Goal: Transaction & Acquisition: Purchase product/service

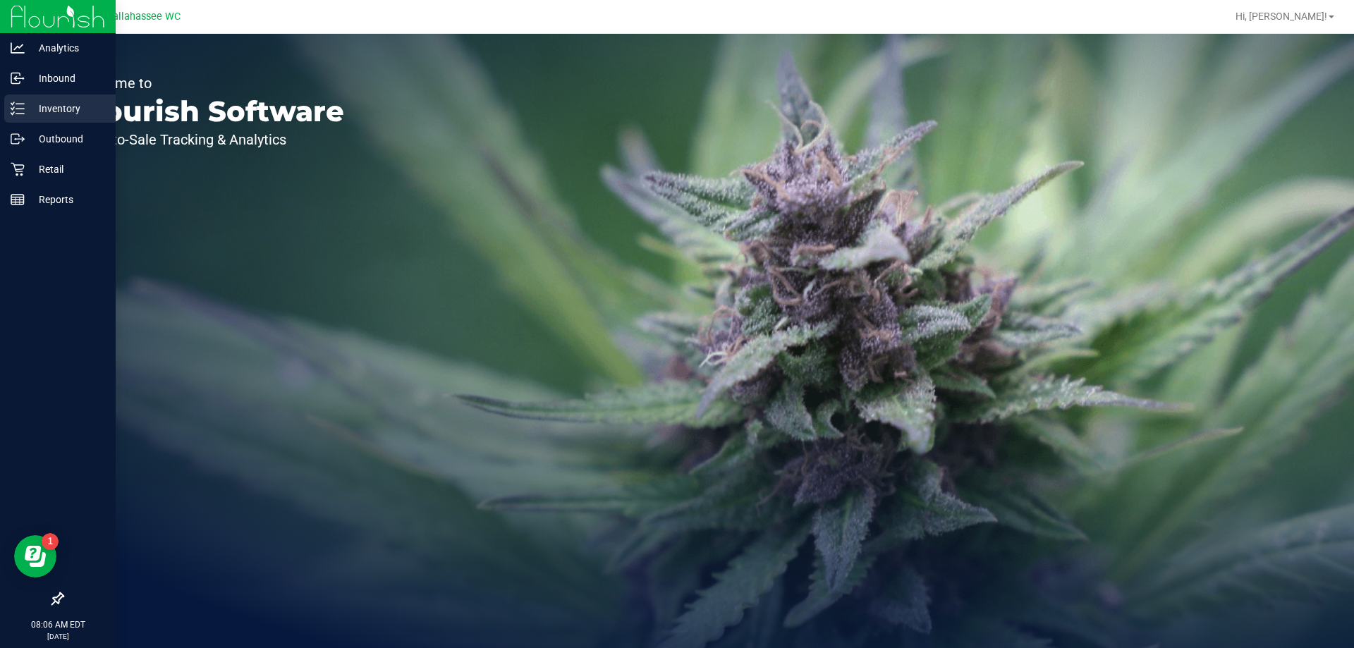
click at [29, 118] on div "Inventory" at bounding box center [59, 108] width 111 height 28
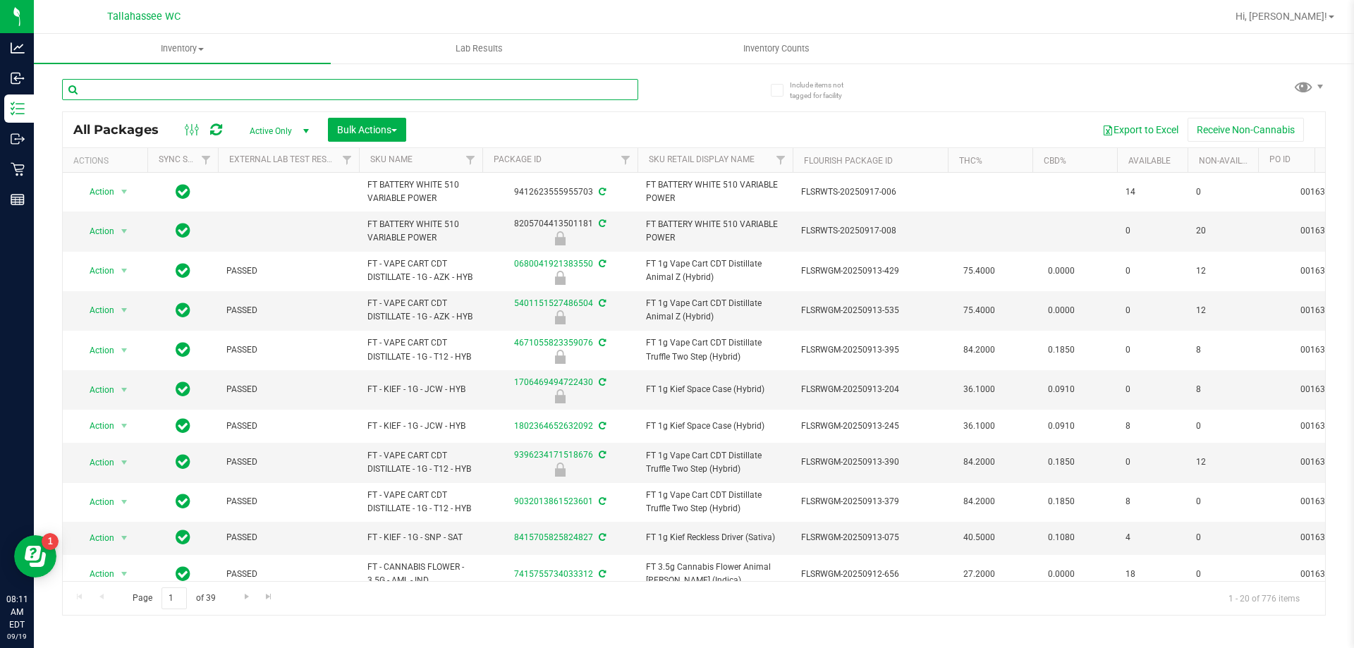
click at [213, 94] on input "text" at bounding box center [350, 89] width 576 height 21
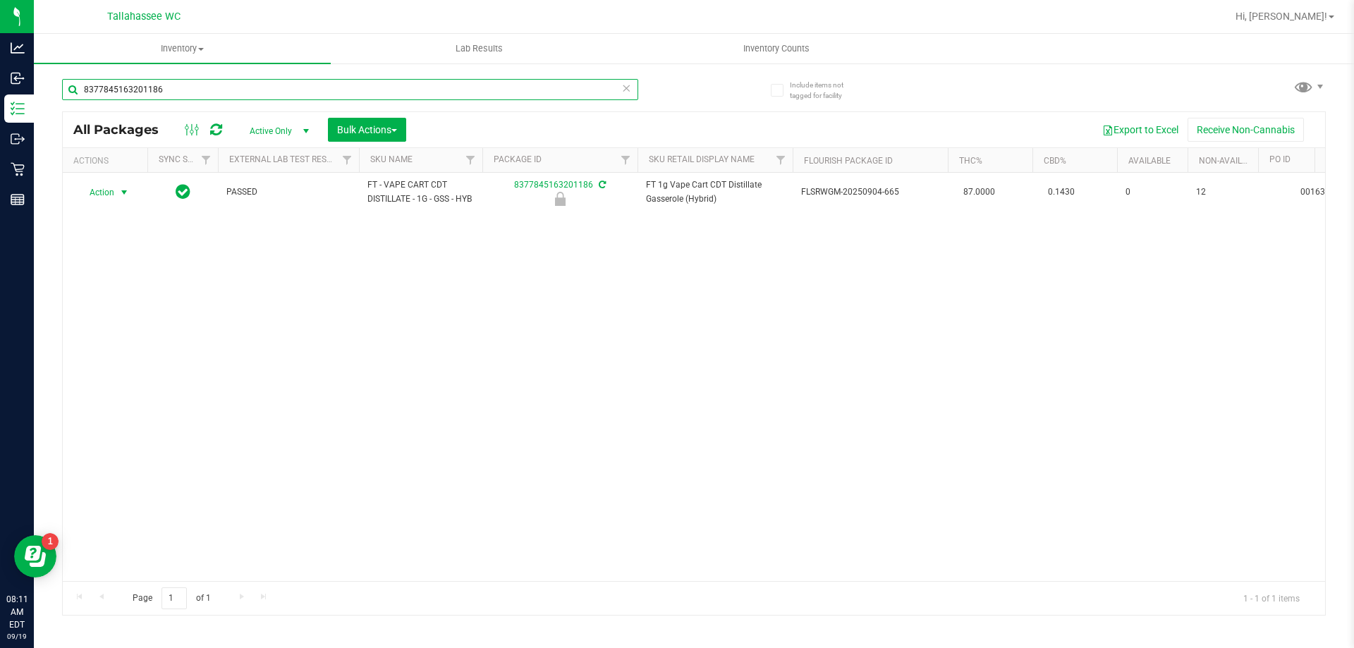
type input "8377845163201186"
drag, startPoint x: 123, startPoint y: 193, endPoint x: 128, endPoint y: 253, distance: 60.1
click at [123, 194] on span "select" at bounding box center [123, 192] width 11 height 11
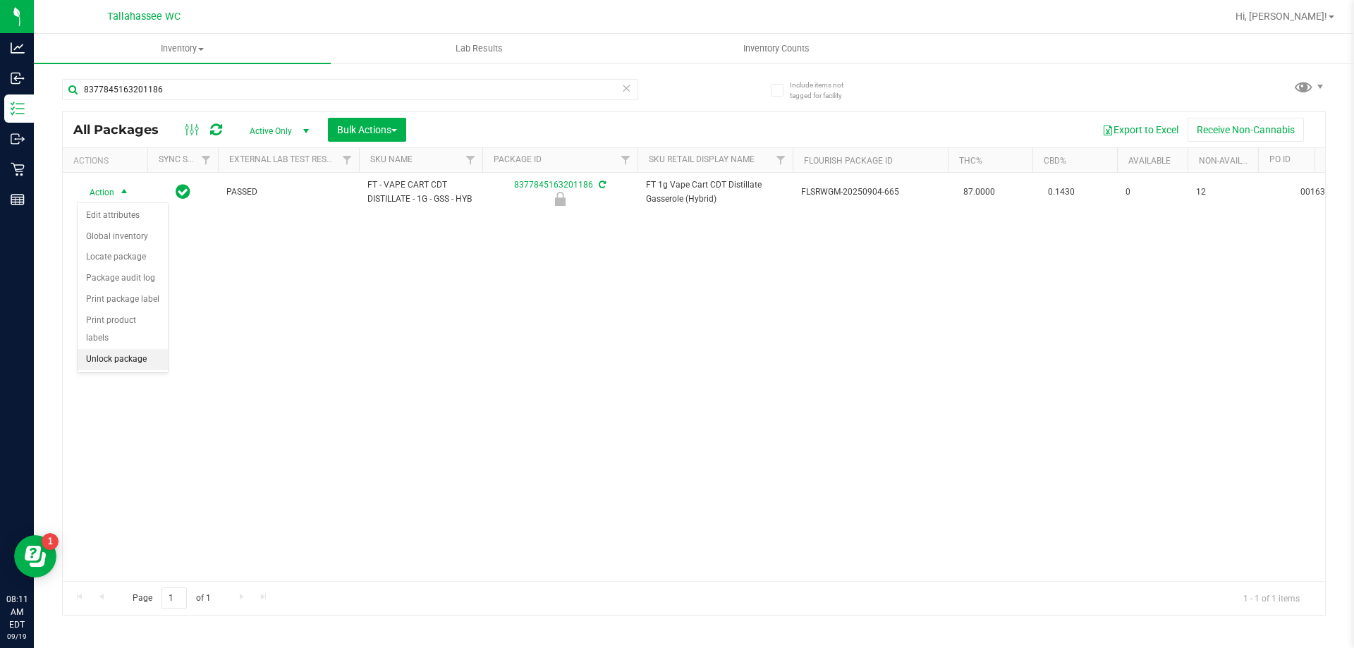
click at [142, 349] on li "Unlock package" at bounding box center [123, 359] width 90 height 21
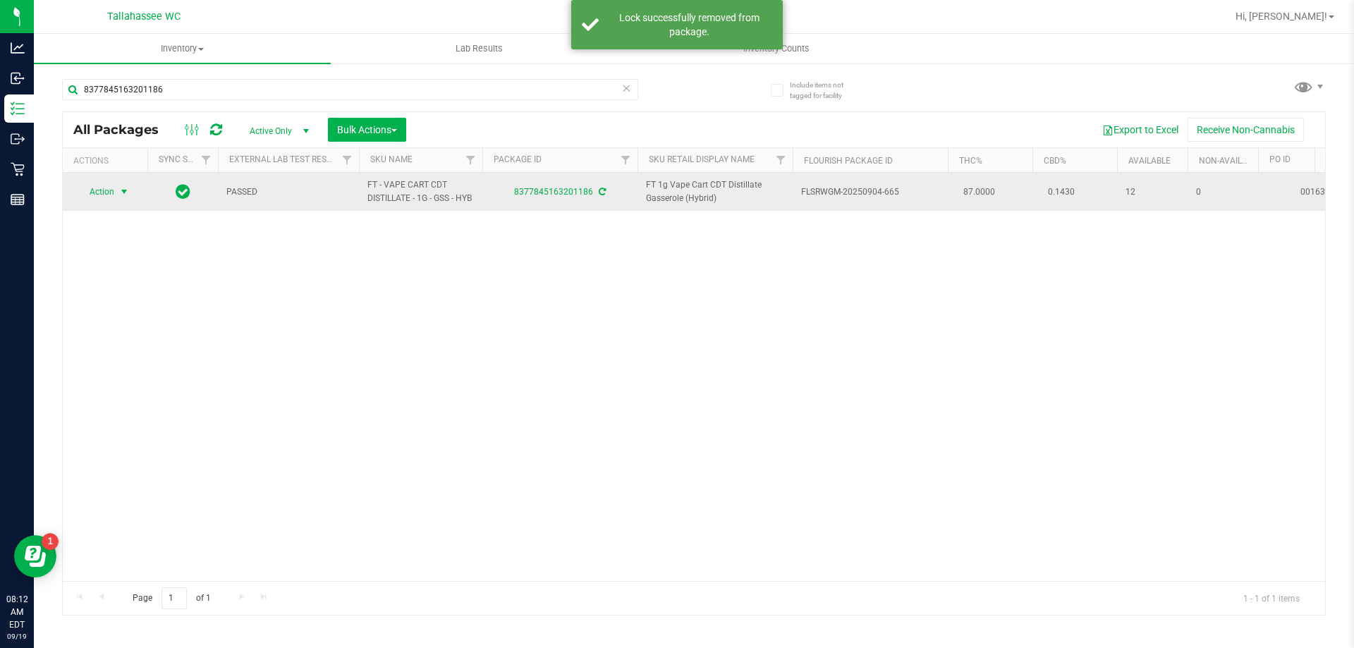
click at [127, 192] on span "select" at bounding box center [123, 191] width 11 height 11
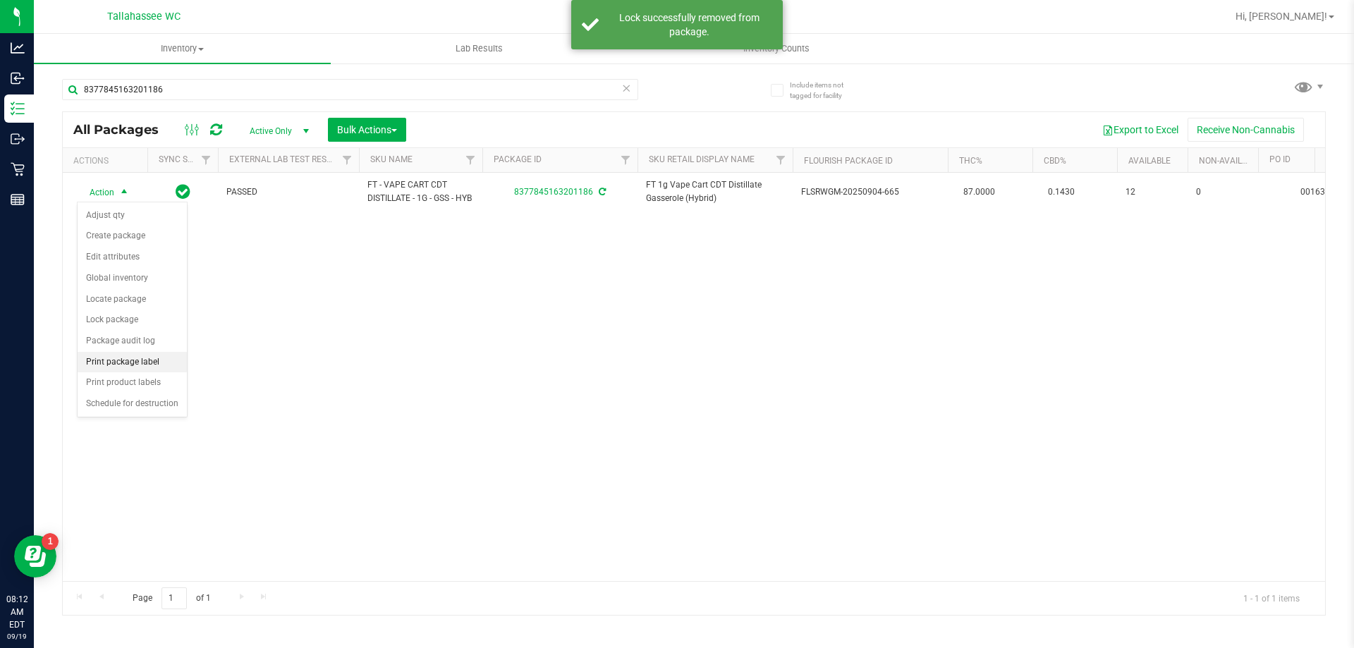
click at [149, 358] on li "Print package label" at bounding box center [132, 362] width 109 height 21
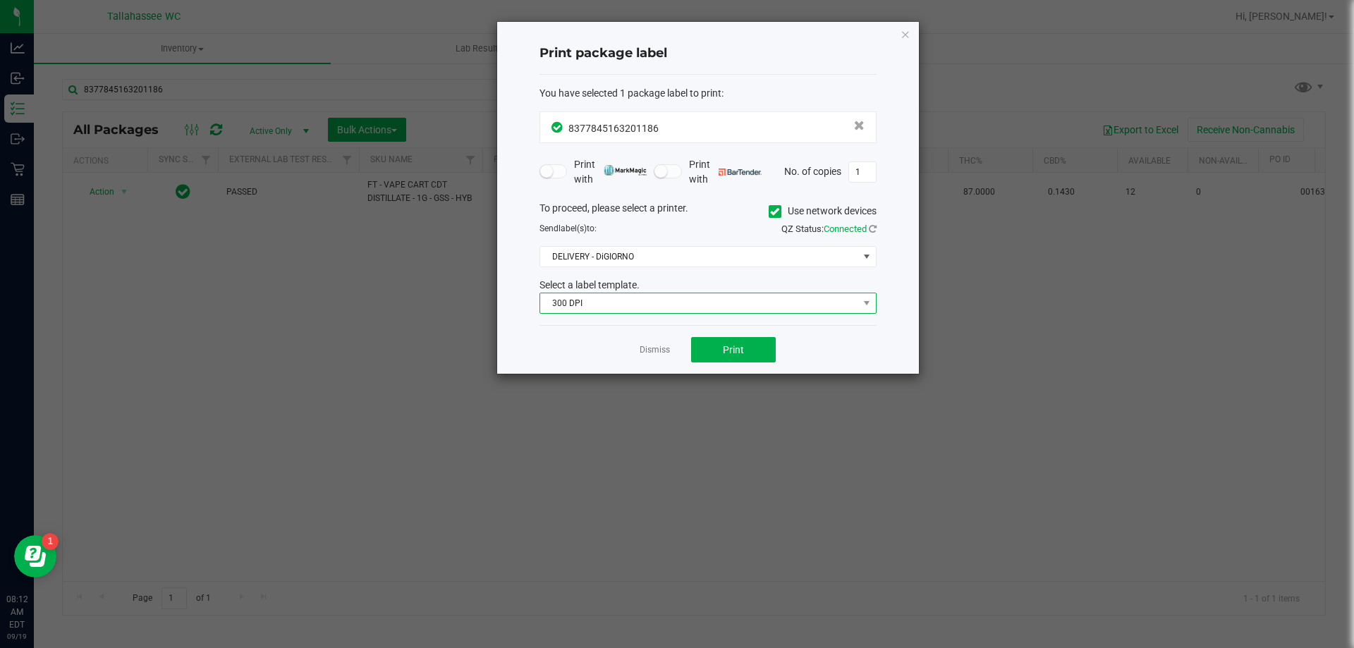
click at [819, 313] on span "300 DPI" at bounding box center [699, 303] width 318 height 20
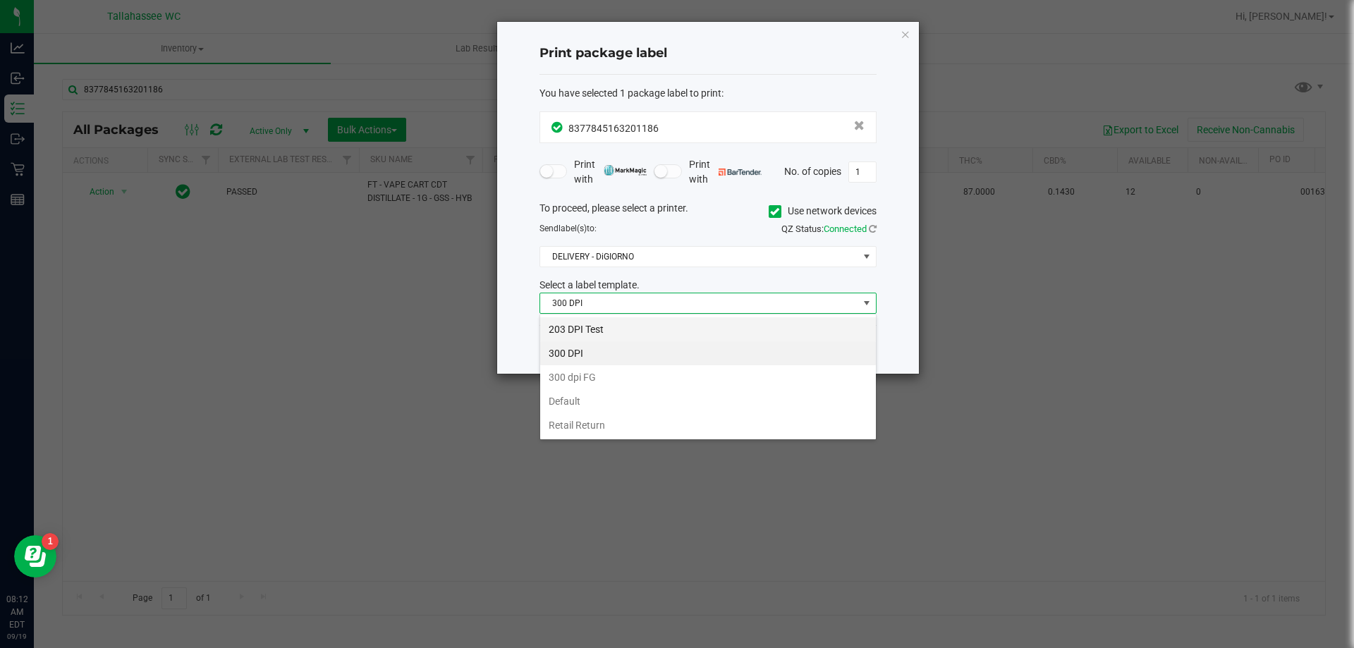
scroll to position [21, 337]
click at [781, 329] on li "203 DPI Test" at bounding box center [708, 329] width 336 height 24
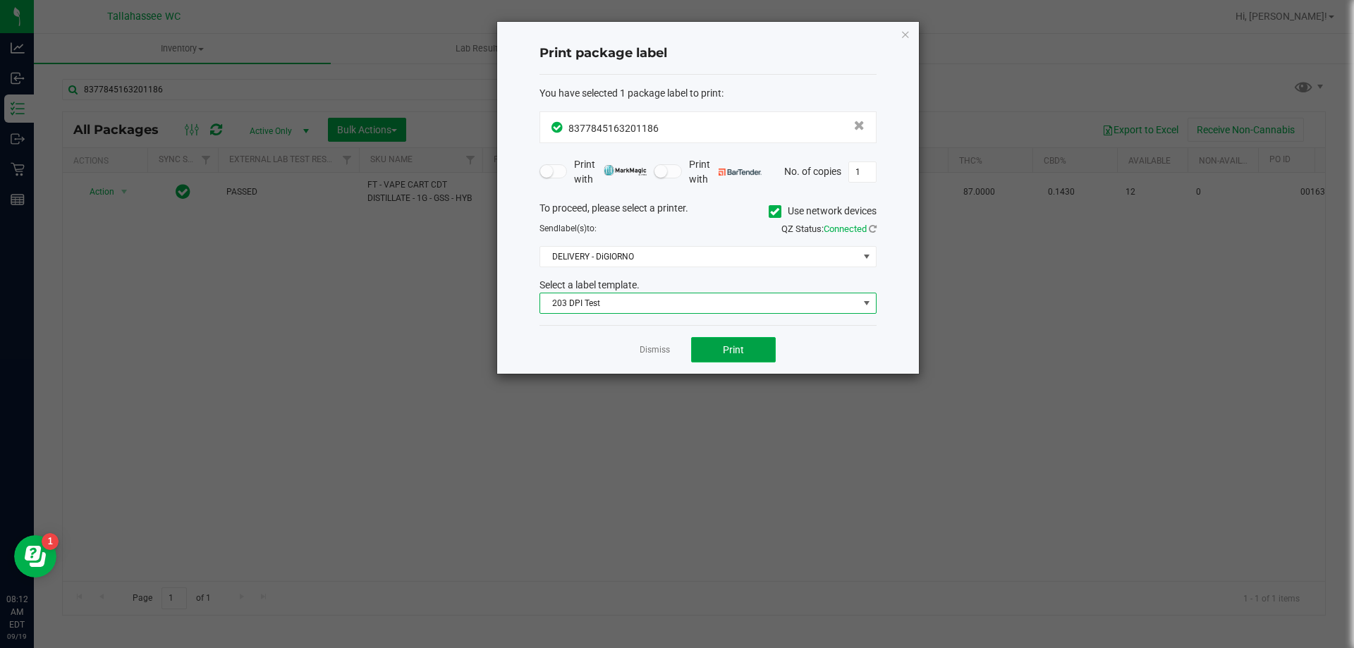
click at [759, 344] on button "Print" at bounding box center [733, 349] width 85 height 25
click at [663, 355] on link "Dismiss" at bounding box center [654, 350] width 30 height 12
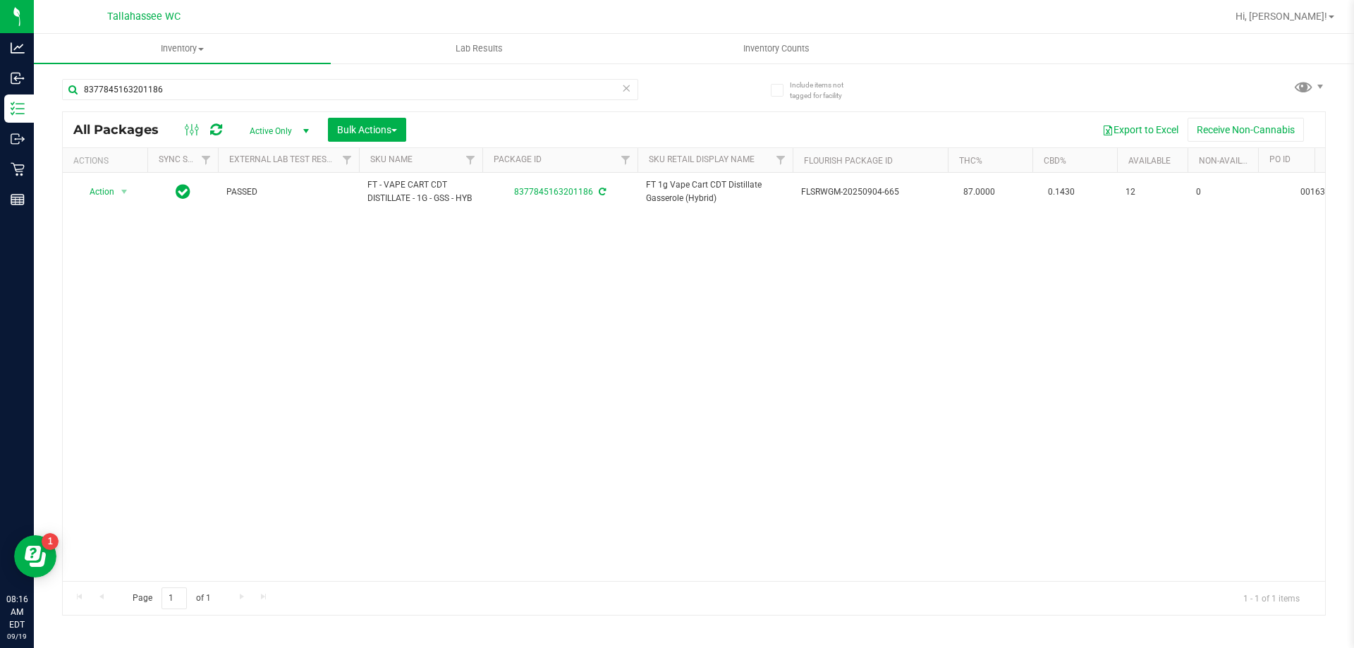
click at [220, 101] on div "8377845163201186" at bounding box center [350, 95] width 576 height 32
click at [222, 97] on input "8377845163201186" at bounding box center [350, 89] width 576 height 21
type input "7931615654694755"
click at [123, 195] on span "select" at bounding box center [123, 192] width 11 height 11
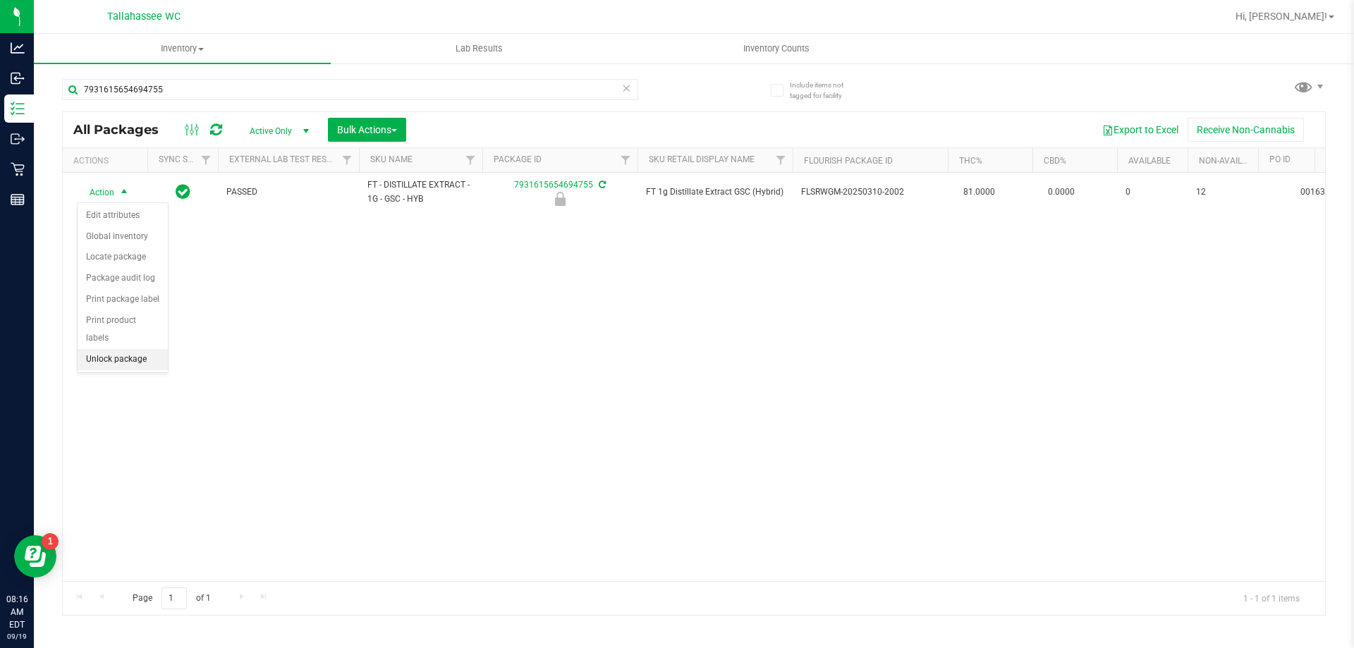
click at [140, 349] on li "Unlock package" at bounding box center [123, 359] width 90 height 21
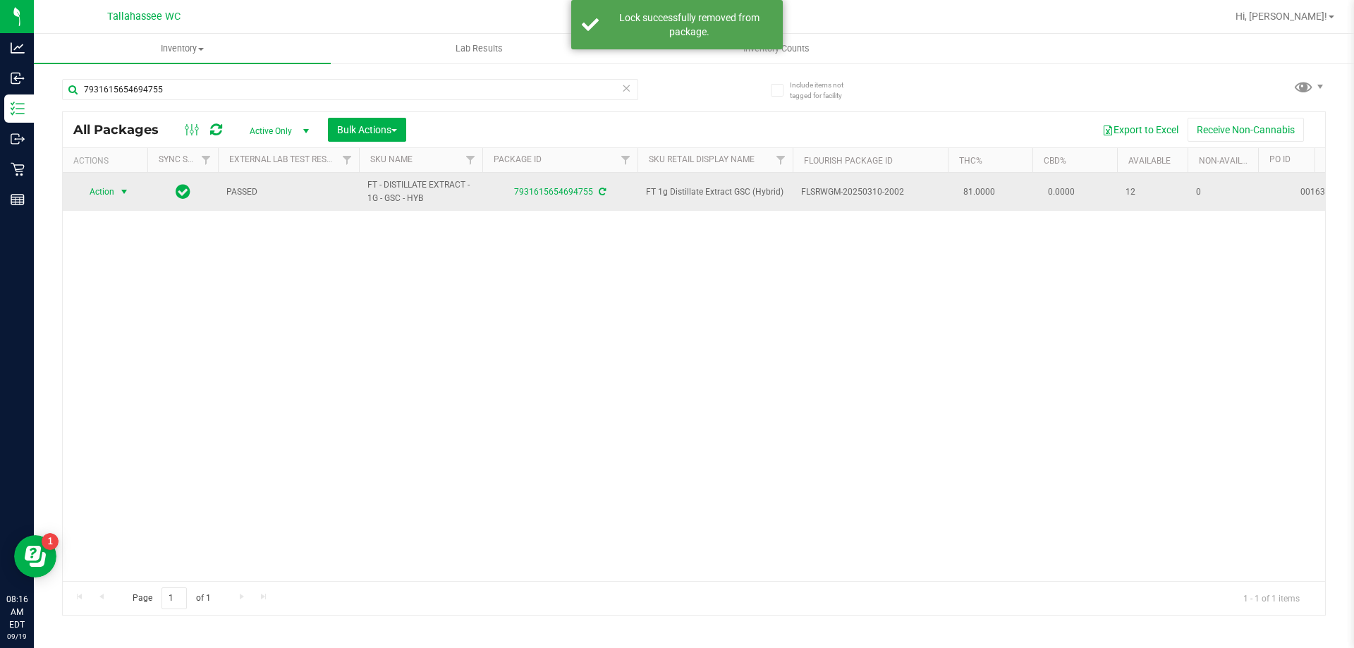
click at [126, 195] on span "select" at bounding box center [123, 191] width 11 height 11
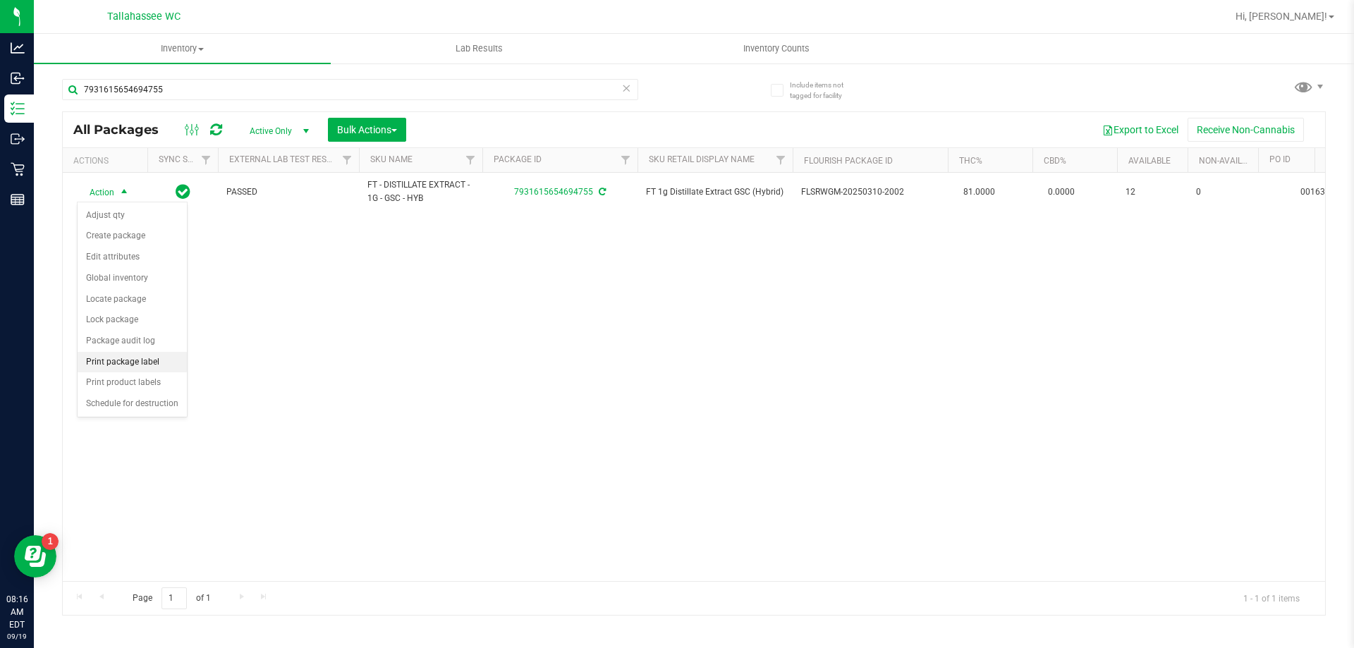
click at [163, 366] on li "Print package label" at bounding box center [132, 362] width 109 height 21
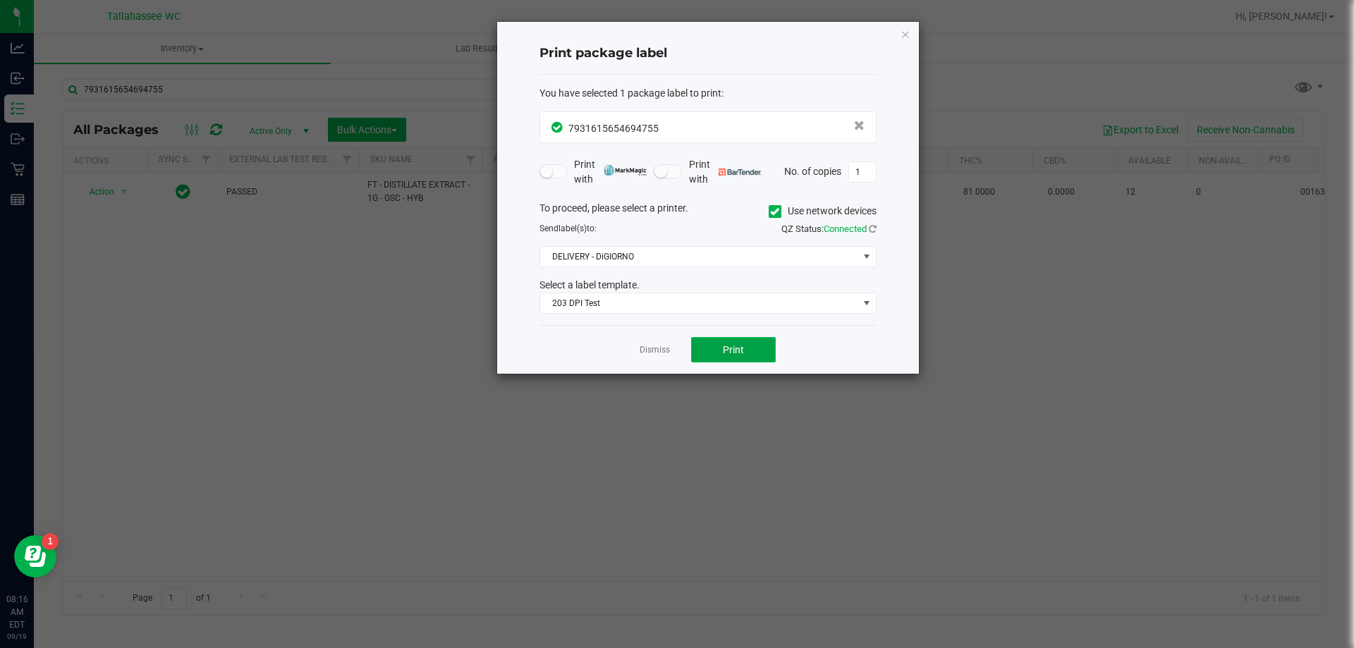
click at [718, 345] on button "Print" at bounding box center [733, 349] width 85 height 25
click at [645, 346] on link "Dismiss" at bounding box center [654, 350] width 30 height 12
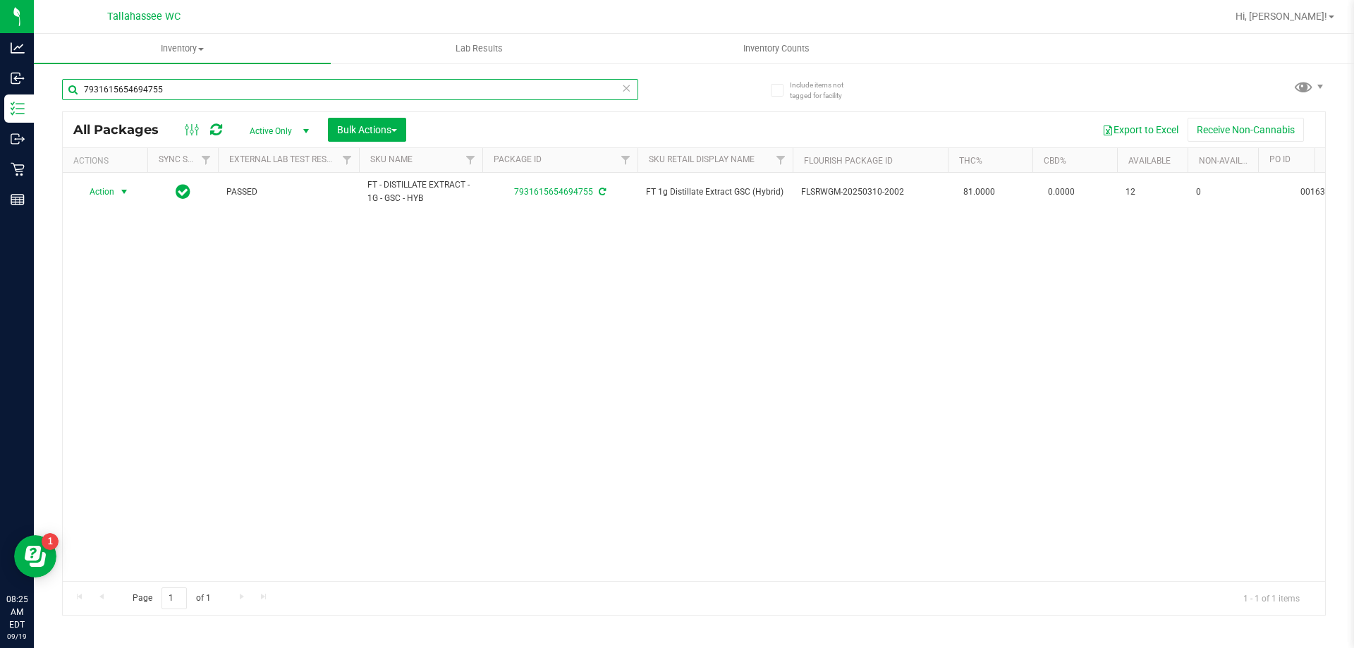
click at [405, 87] on input "7931615654694755" at bounding box center [350, 89] width 576 height 21
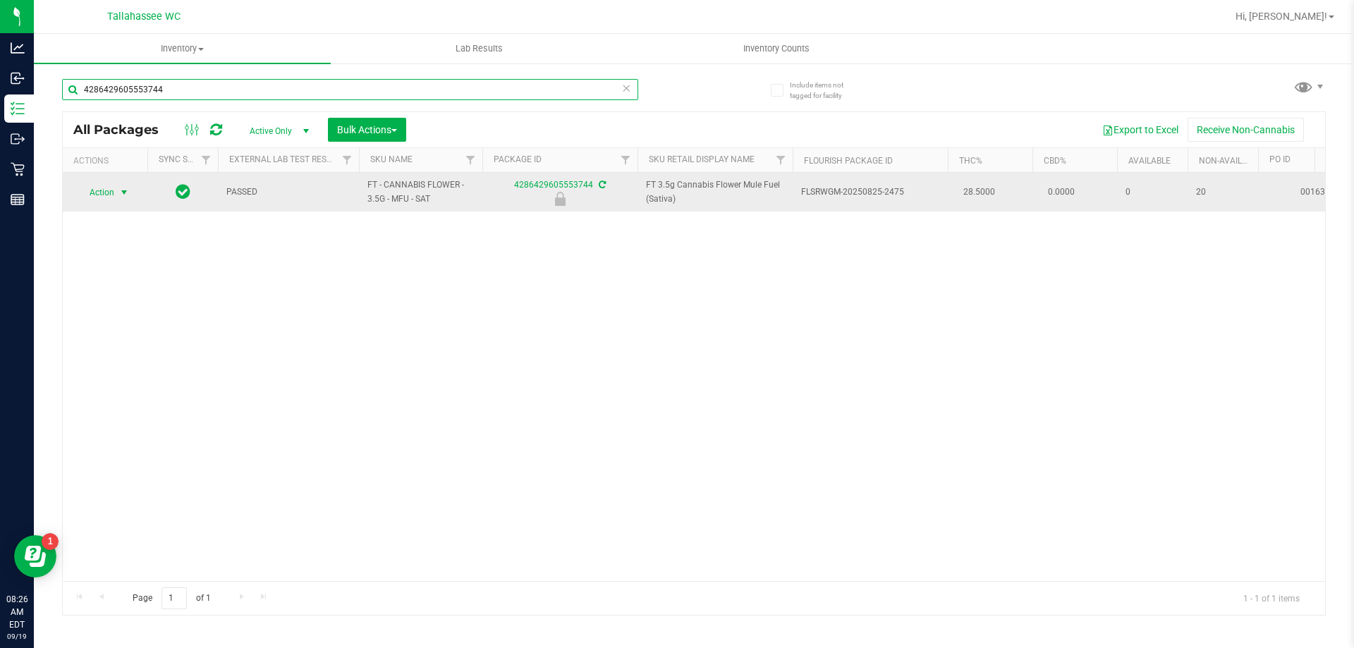
type input "4286429605553744"
click at [124, 190] on span "select" at bounding box center [123, 192] width 11 height 11
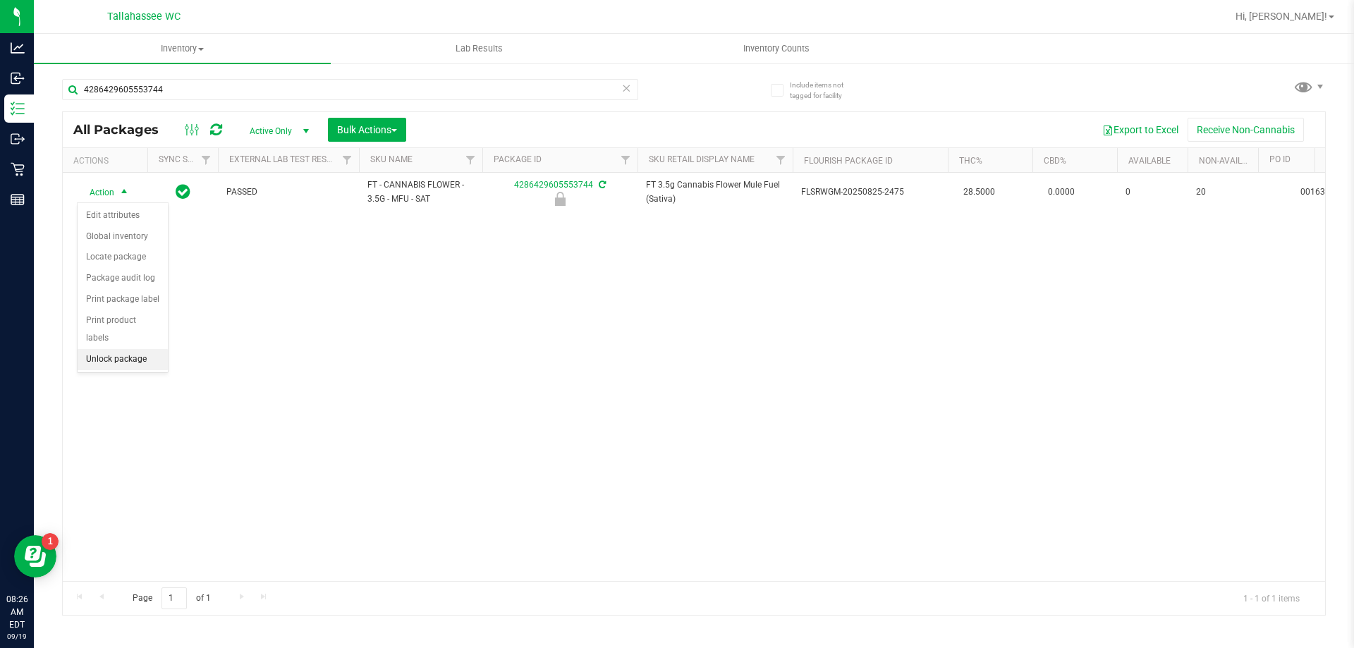
click at [130, 349] on li "Unlock package" at bounding box center [123, 359] width 90 height 21
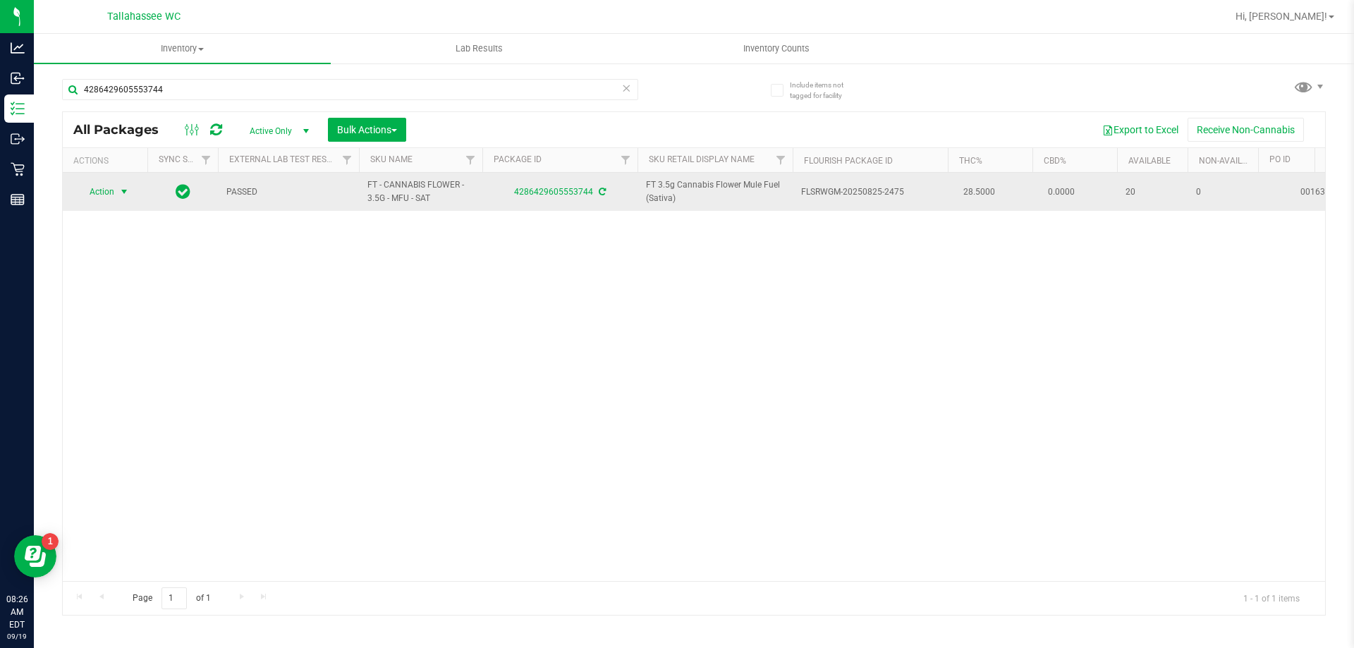
click at [121, 196] on span "select" at bounding box center [123, 191] width 11 height 11
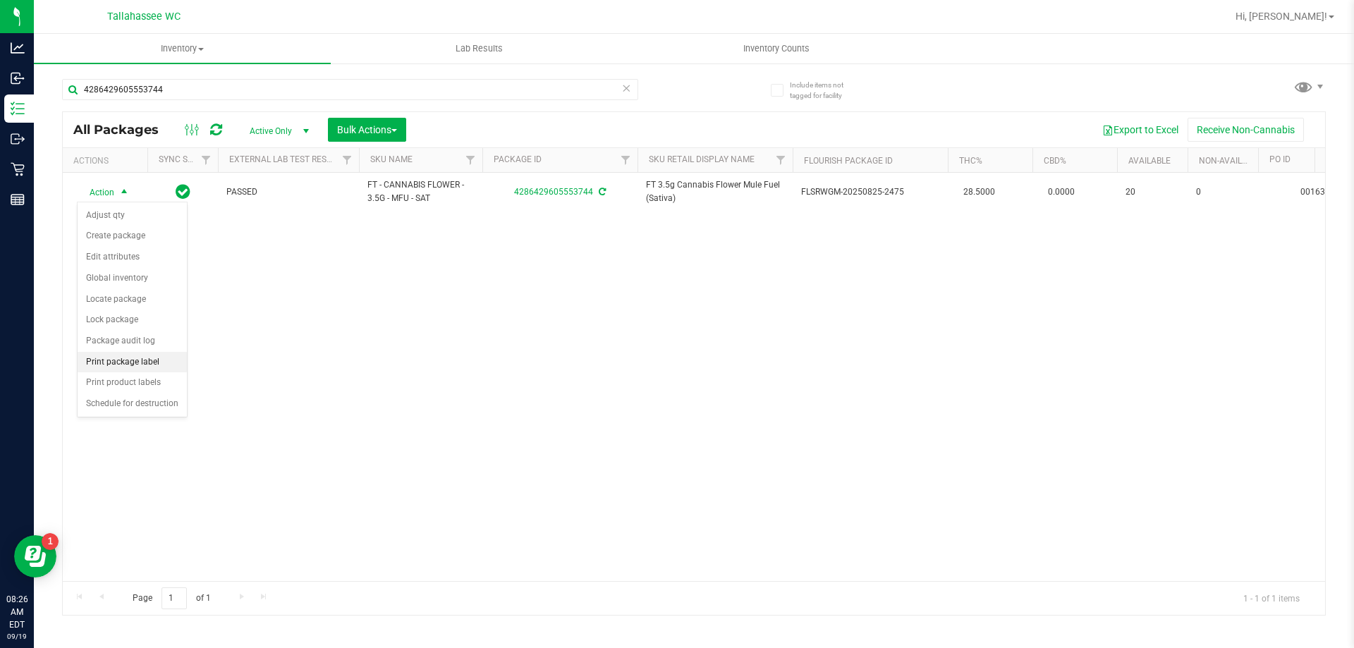
click at [120, 367] on li "Print package label" at bounding box center [132, 362] width 109 height 21
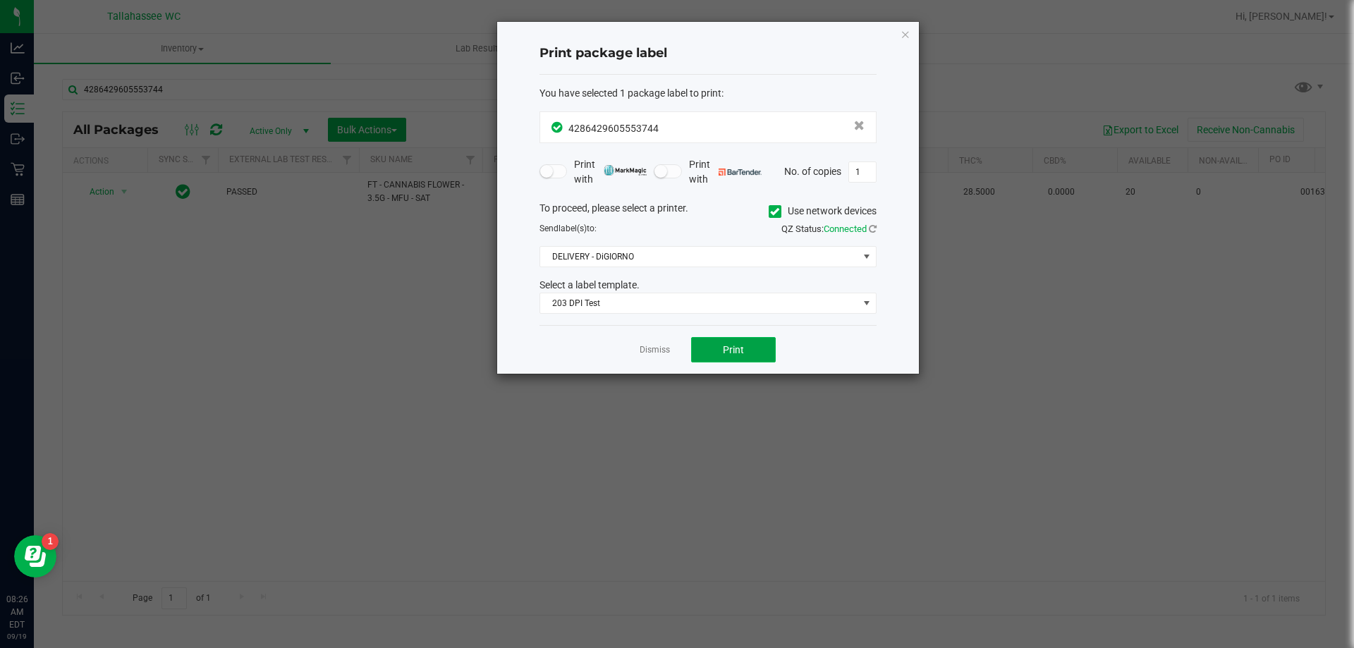
click at [766, 357] on button "Print" at bounding box center [733, 349] width 85 height 25
click at [666, 348] on link "Dismiss" at bounding box center [654, 350] width 30 height 12
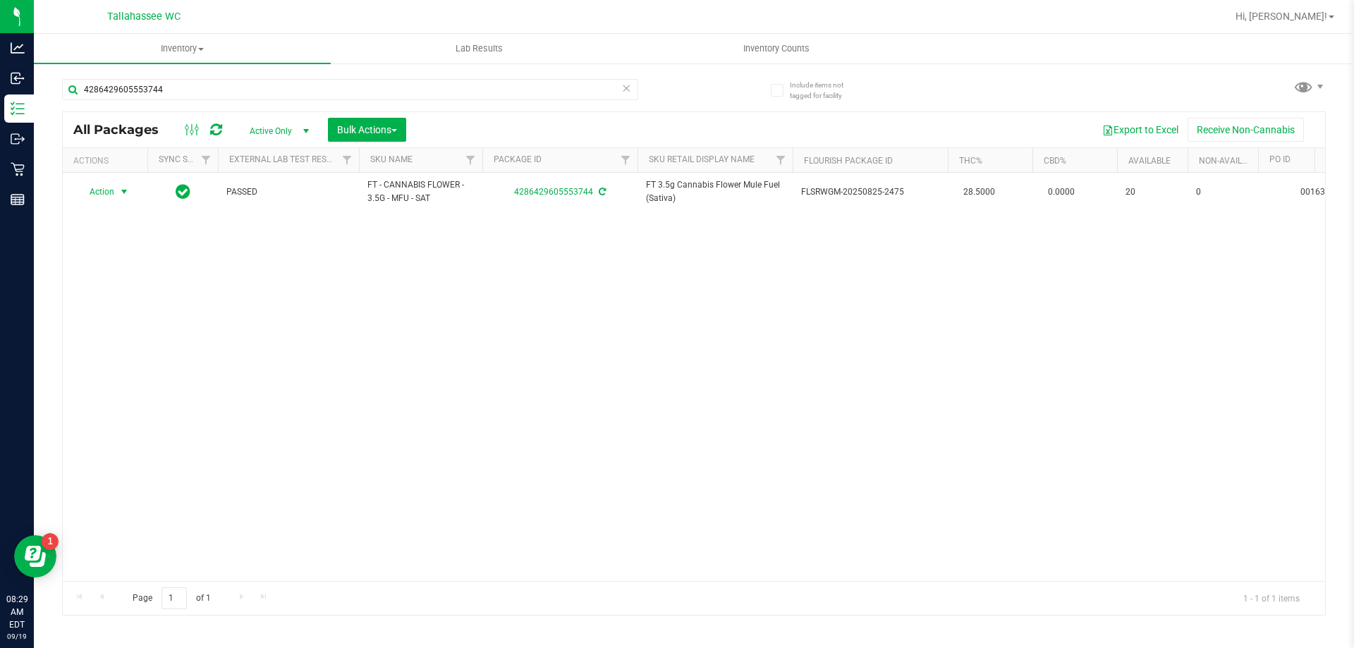
click at [322, 309] on div "Action Action Adjust qty Create package Edit attributes Global inventory Locate…" at bounding box center [694, 377] width 1262 height 408
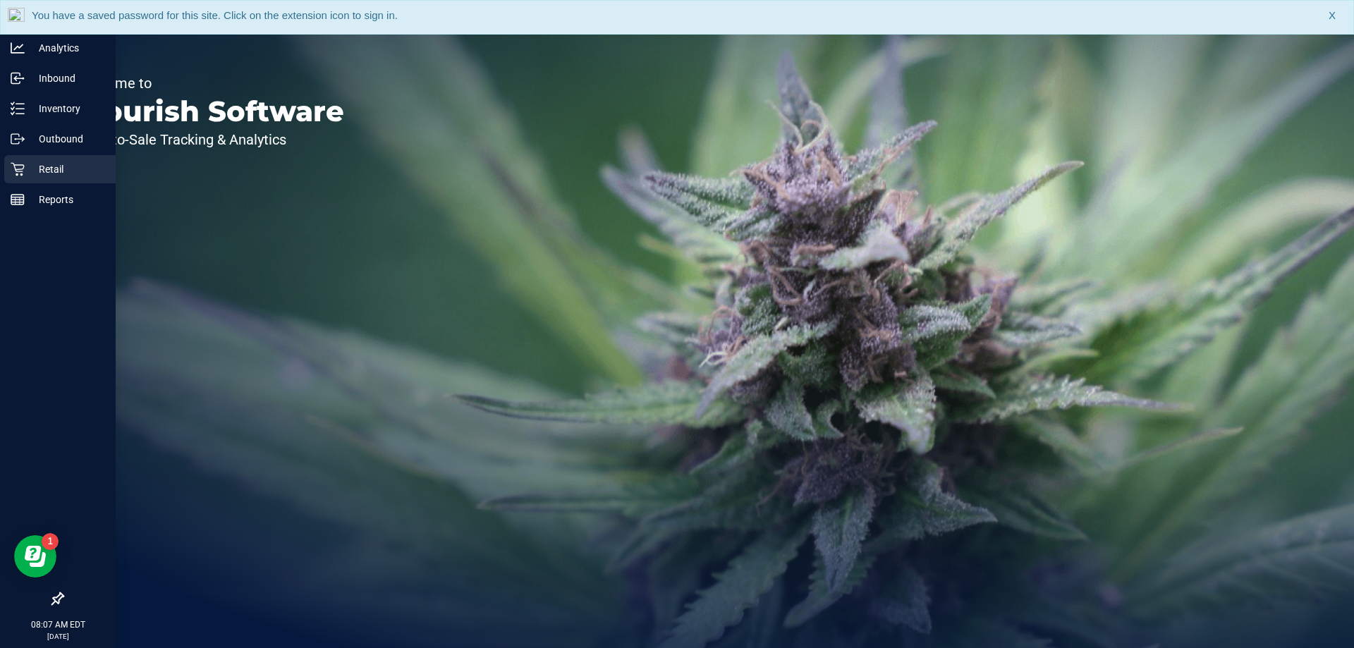
click at [18, 176] on div "Retail" at bounding box center [59, 169] width 111 height 28
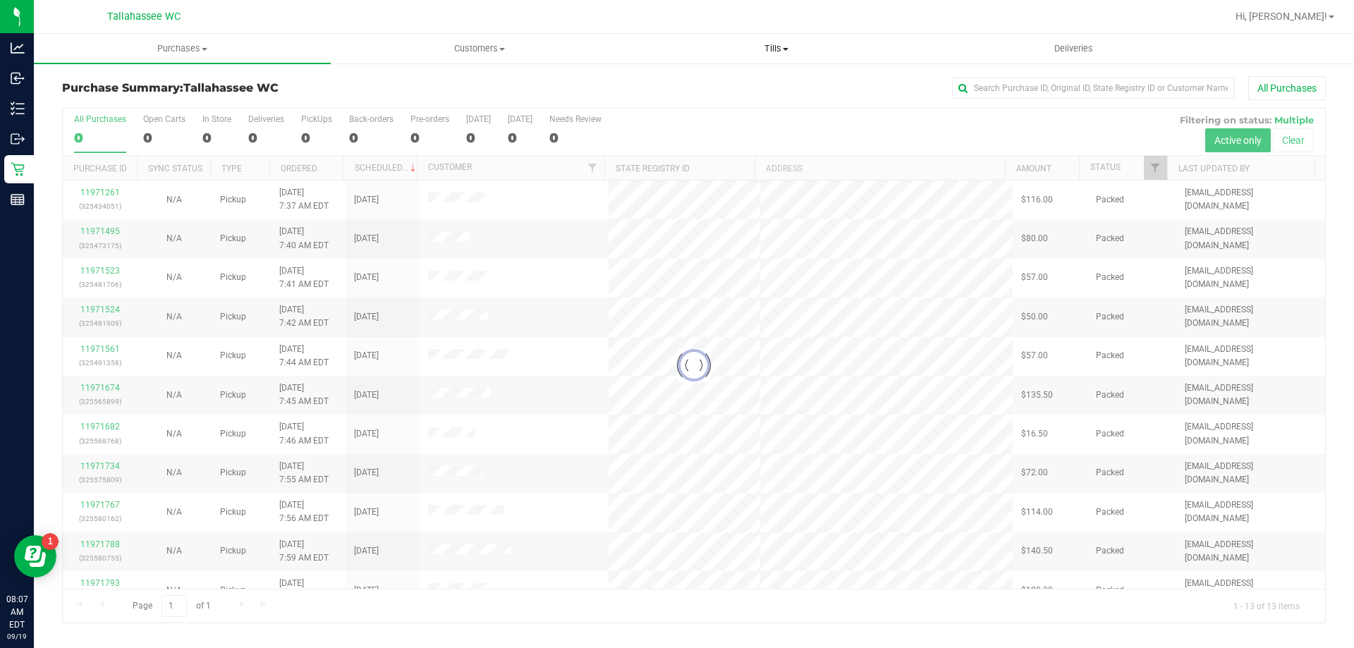
click at [774, 46] on span "Tills" at bounding box center [775, 48] width 295 height 13
click at [764, 85] on li "Manage tills" at bounding box center [775, 85] width 297 height 17
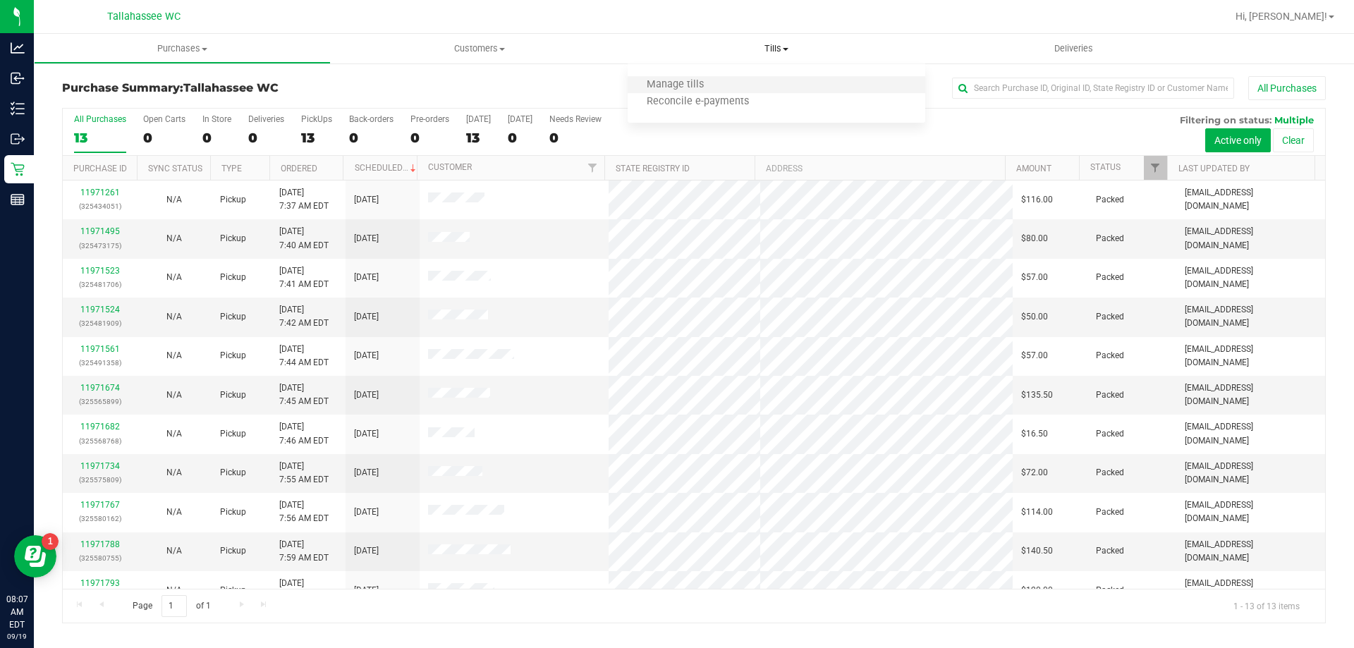
click at [766, 85] on li "Manage tills" at bounding box center [775, 85] width 297 height 17
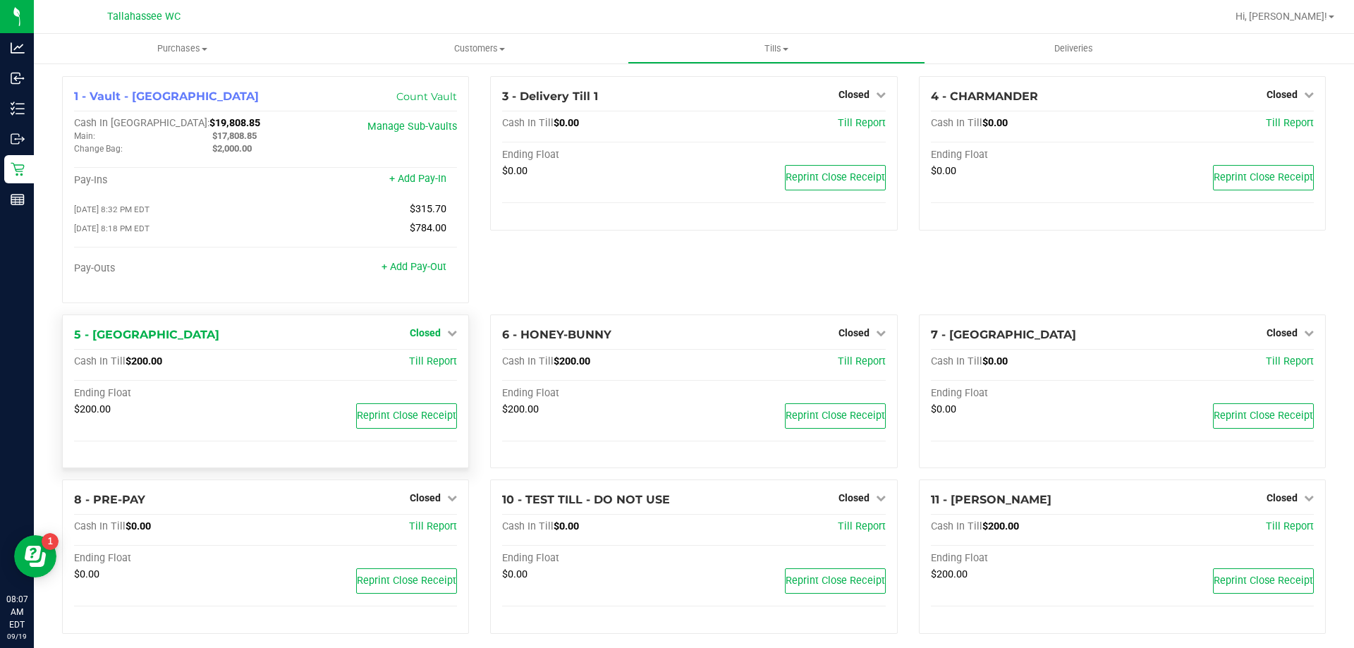
click at [436, 336] on span "Closed" at bounding box center [425, 332] width 31 height 11
click at [436, 360] on link "Open Till" at bounding box center [424, 361] width 37 height 11
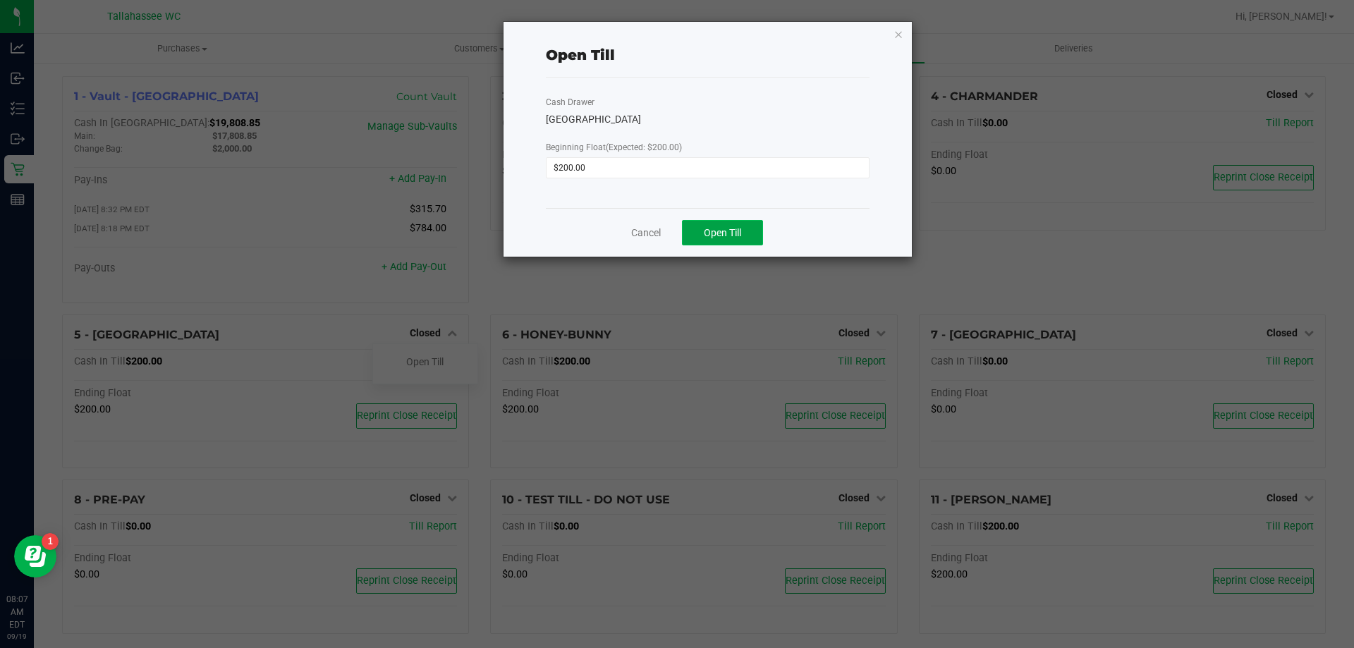
click at [722, 236] on span "Open Till" at bounding box center [722, 232] width 37 height 11
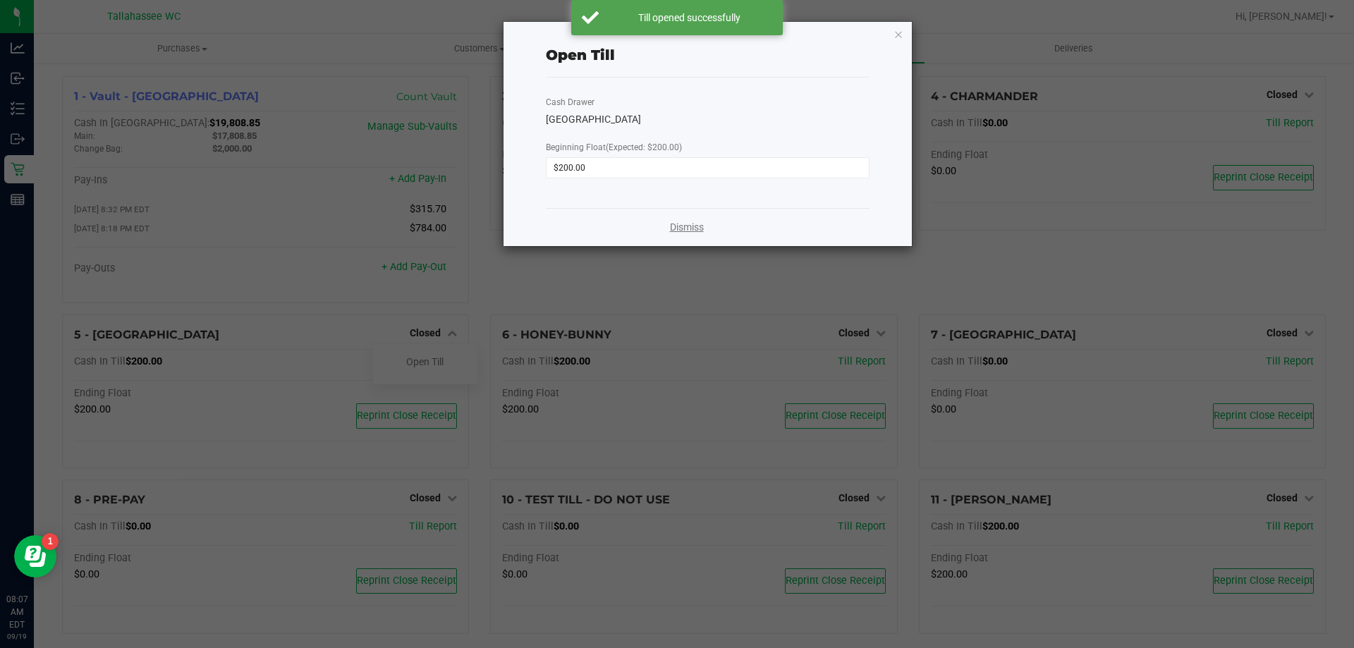
click at [686, 228] on link "Dismiss" at bounding box center [687, 227] width 34 height 15
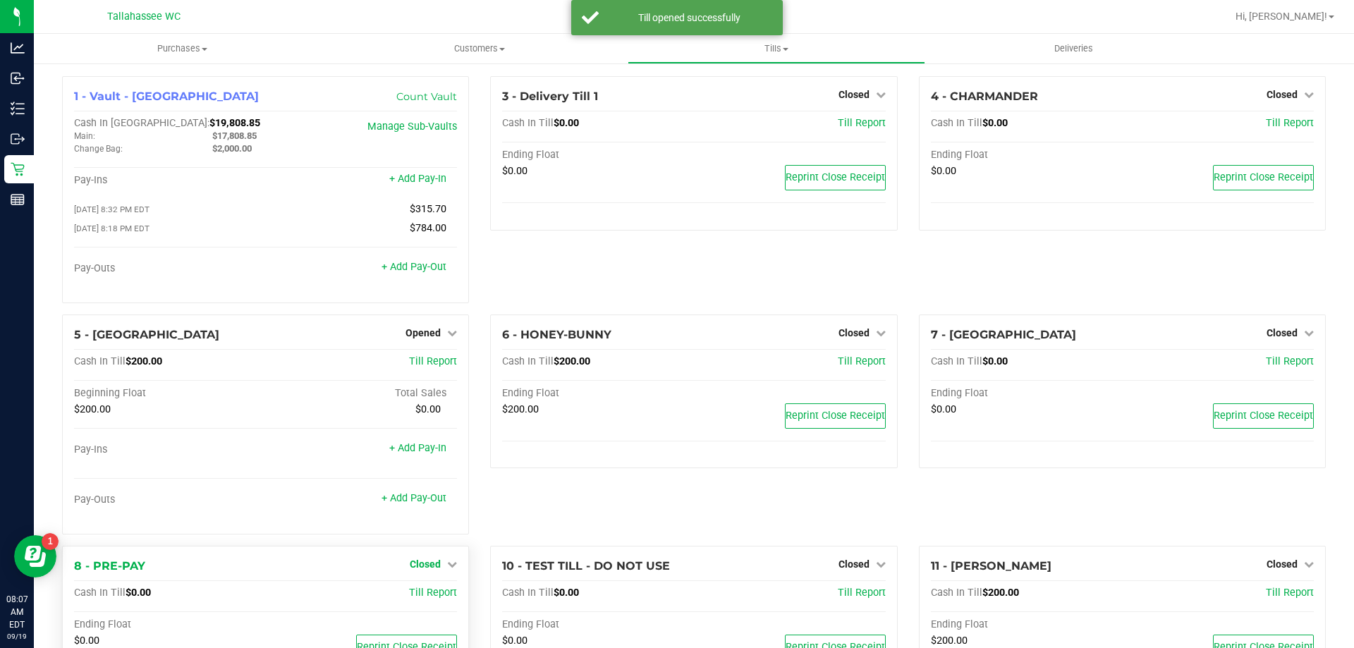
click at [434, 565] on span "Closed" at bounding box center [425, 563] width 31 height 11
click at [431, 599] on link "Open Till" at bounding box center [424, 592] width 37 height 11
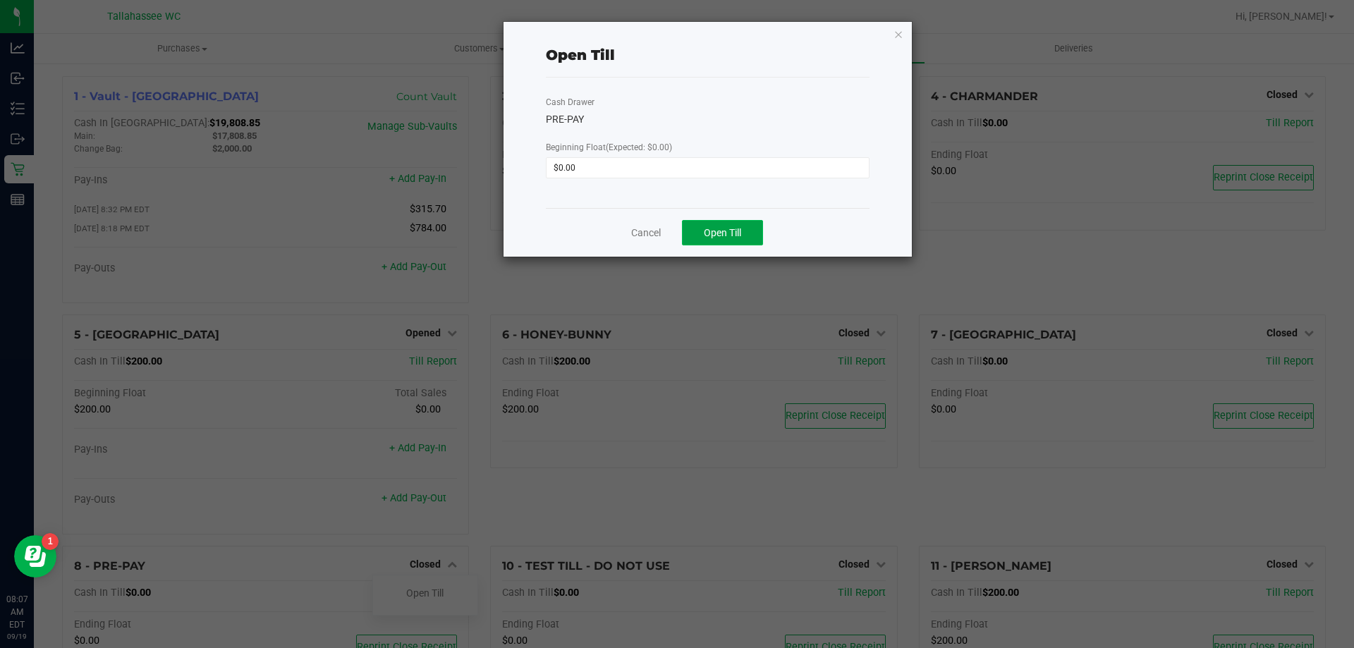
click at [733, 238] on span "Open Till" at bounding box center [722, 232] width 37 height 11
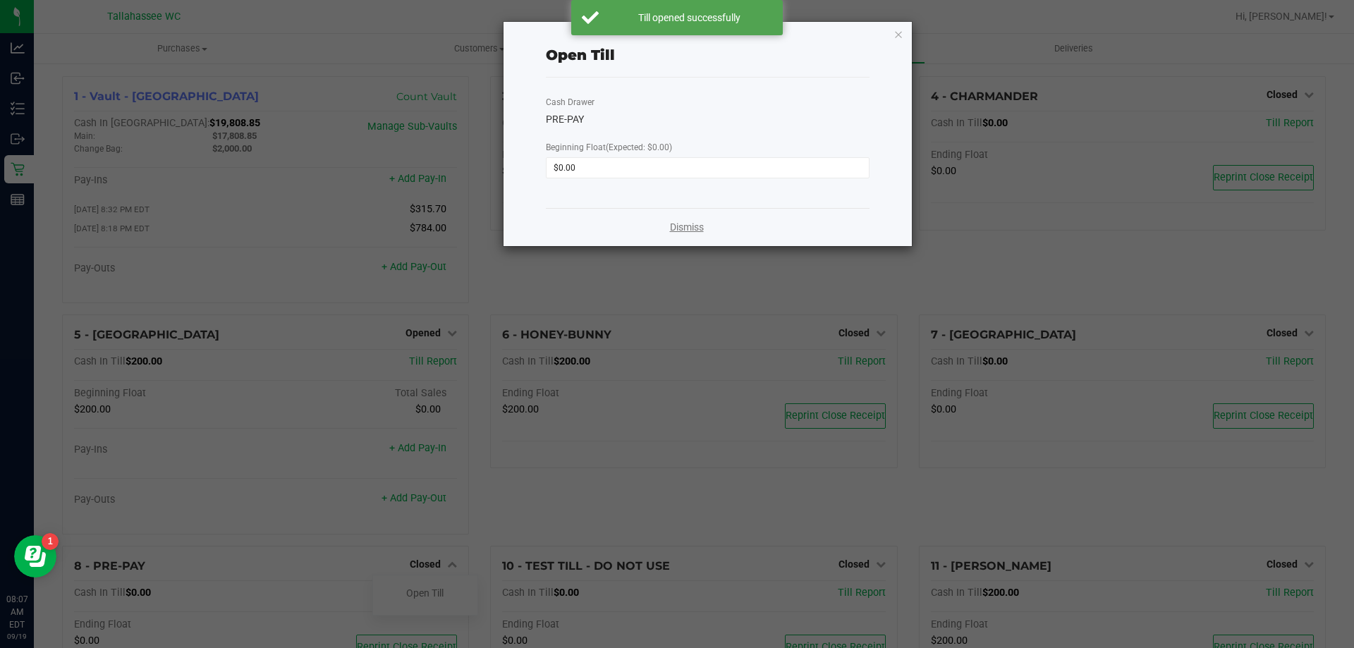
click at [692, 229] on link "Dismiss" at bounding box center [687, 227] width 34 height 15
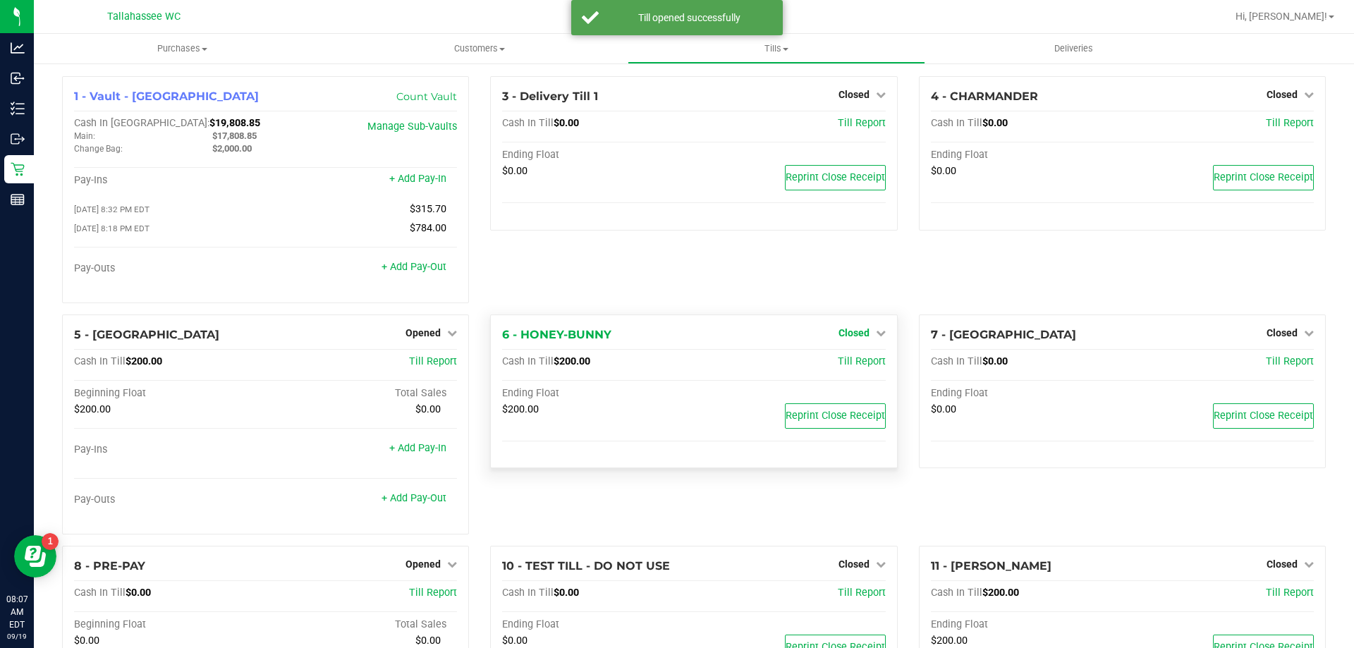
click at [856, 333] on span "Closed" at bounding box center [853, 332] width 31 height 11
click at [850, 374] on div at bounding box center [853, 373] width 104 height 4
click at [849, 367] on link "Open Till" at bounding box center [853, 361] width 37 height 11
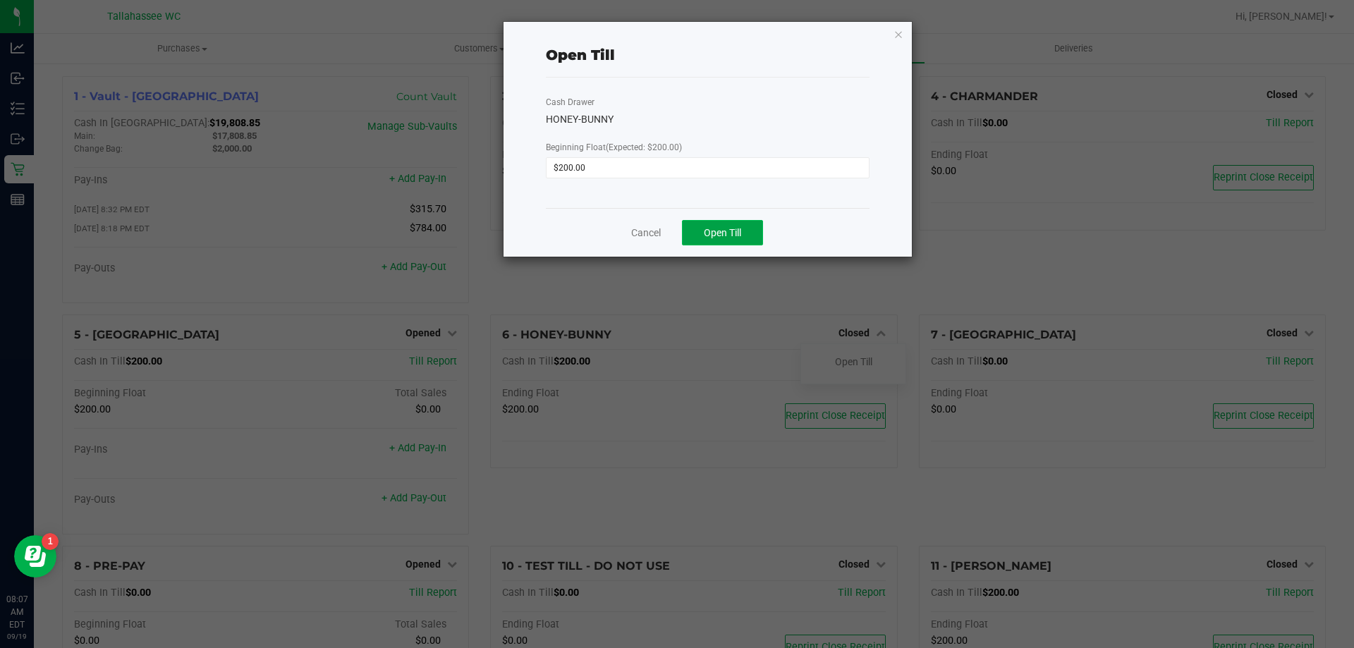
click at [744, 227] on button "Open Till" at bounding box center [722, 232] width 81 height 25
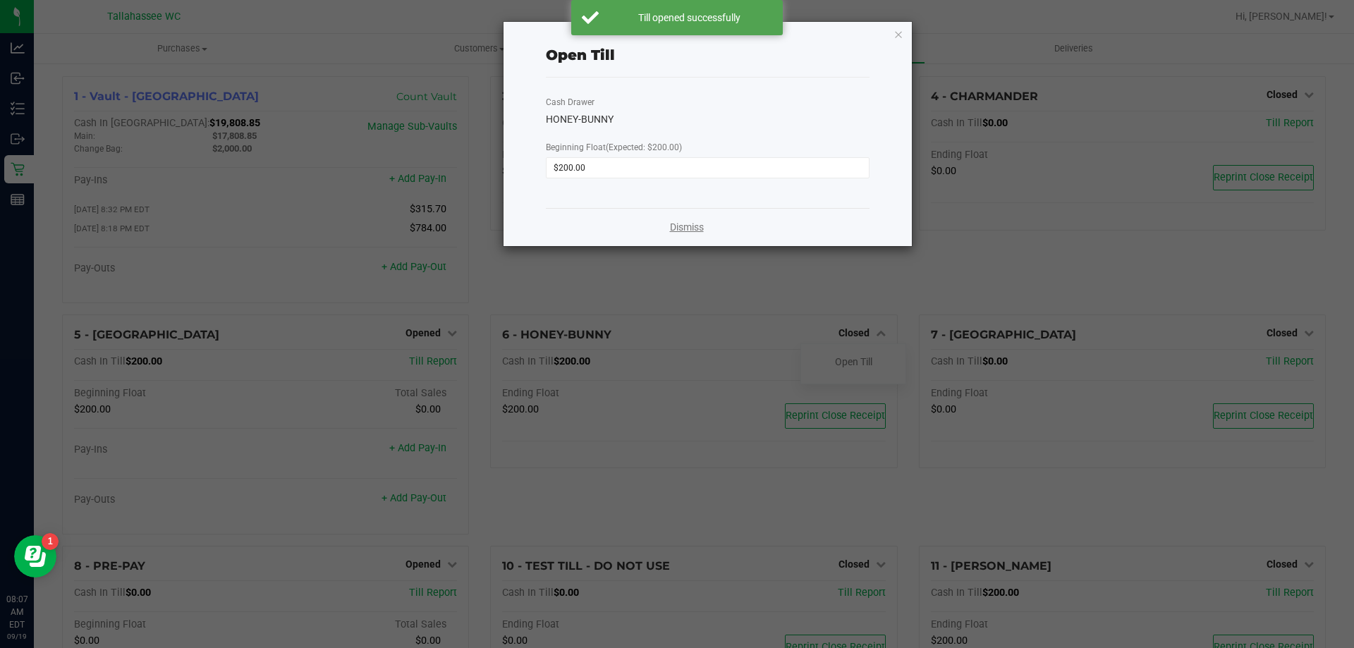
click at [693, 228] on link "Dismiss" at bounding box center [687, 227] width 34 height 15
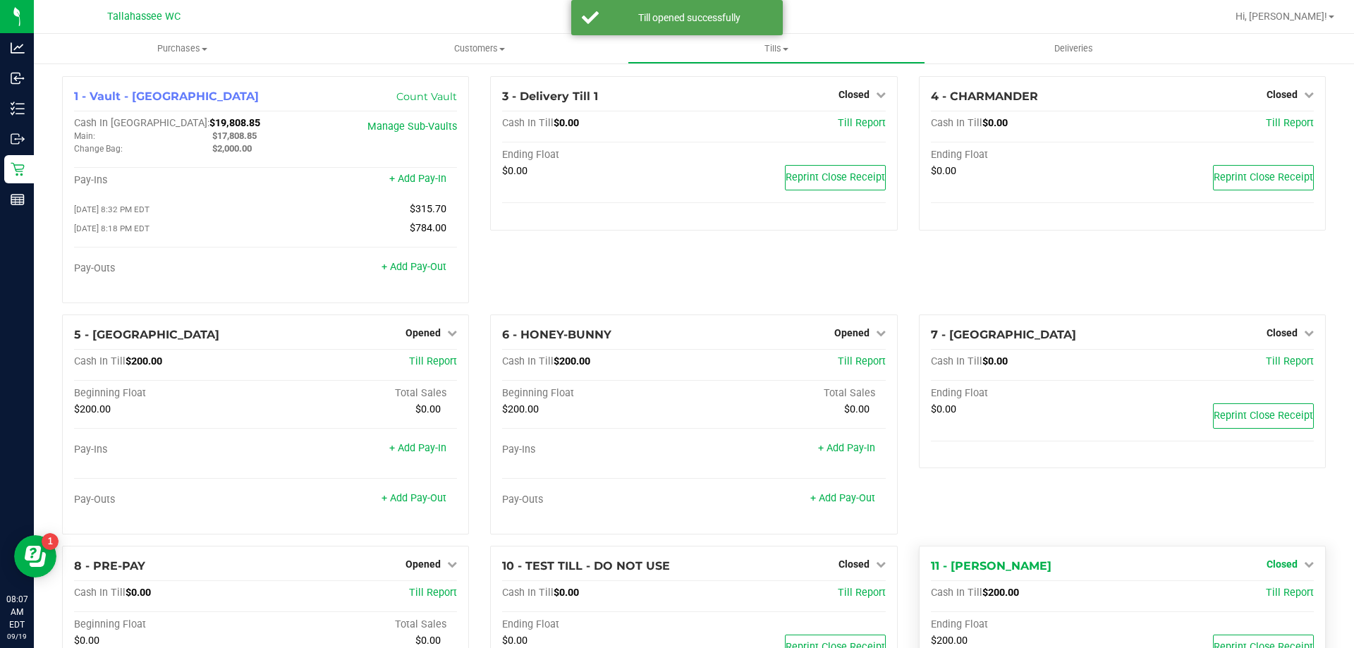
click at [1275, 565] on span "Closed" at bounding box center [1281, 563] width 31 height 11
click at [1265, 599] on link "Open Till" at bounding box center [1281, 592] width 37 height 11
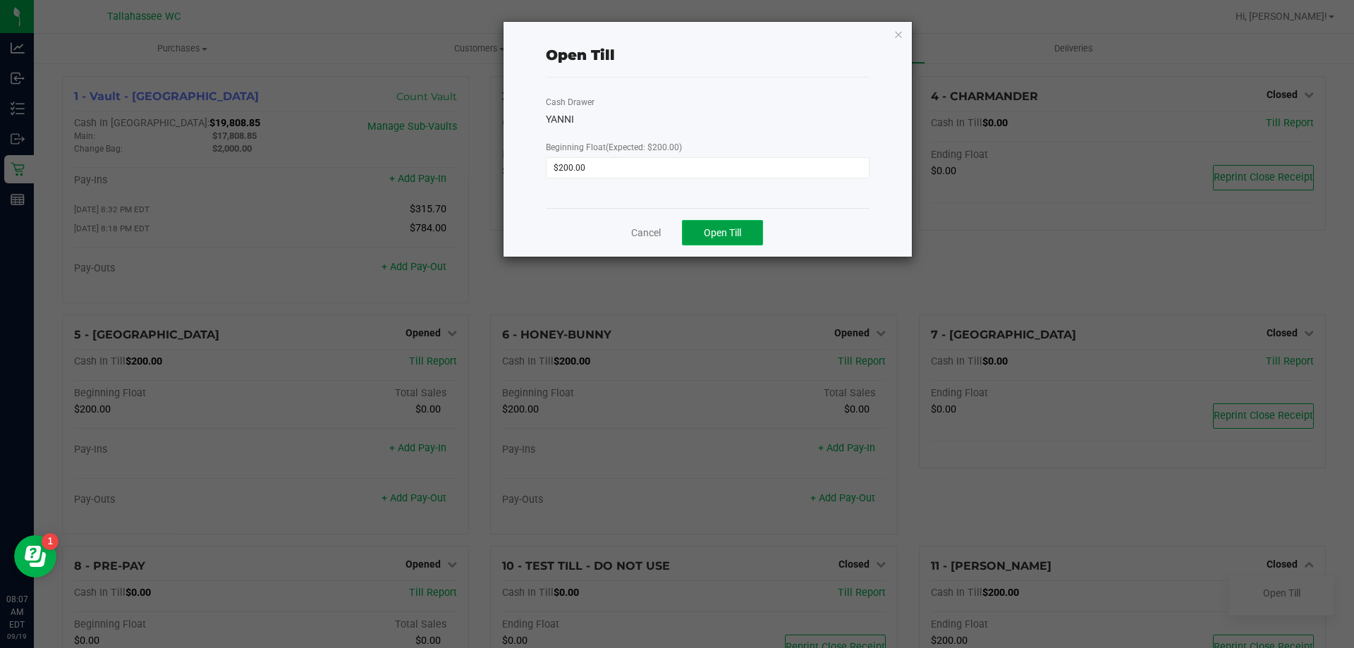
click at [736, 242] on button "Open Till" at bounding box center [722, 232] width 81 height 25
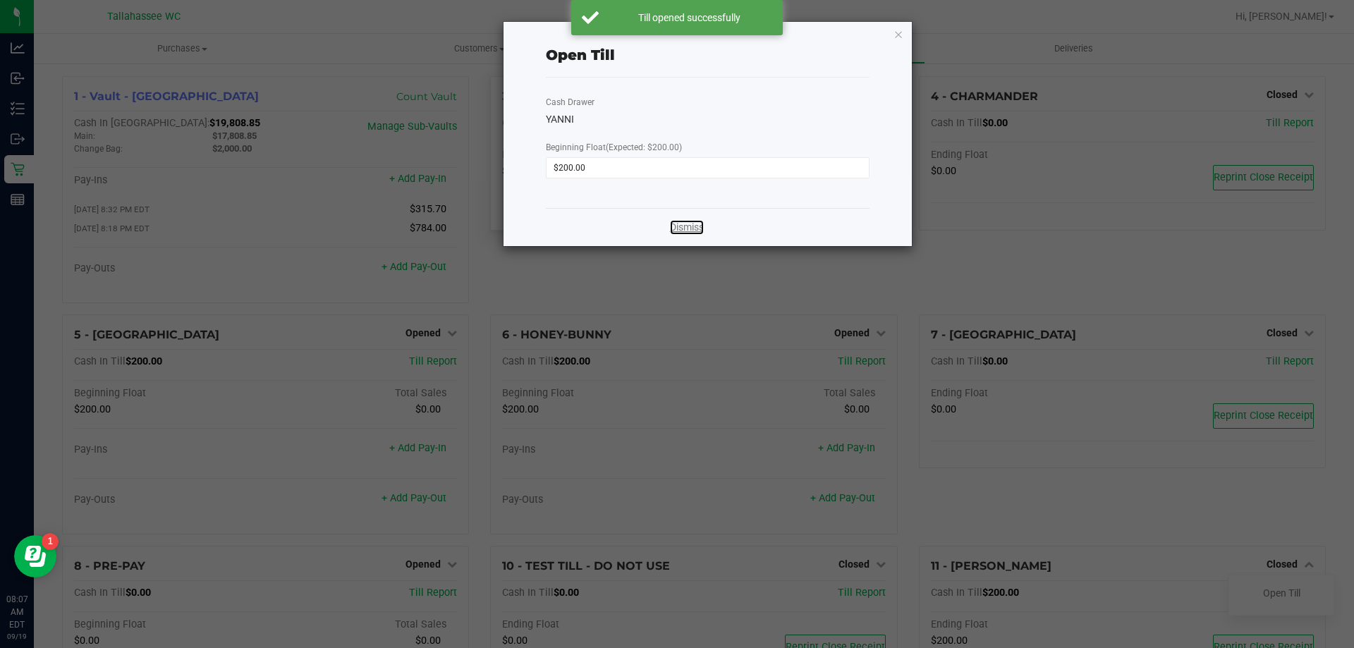
click at [692, 227] on link "Dismiss" at bounding box center [687, 227] width 34 height 15
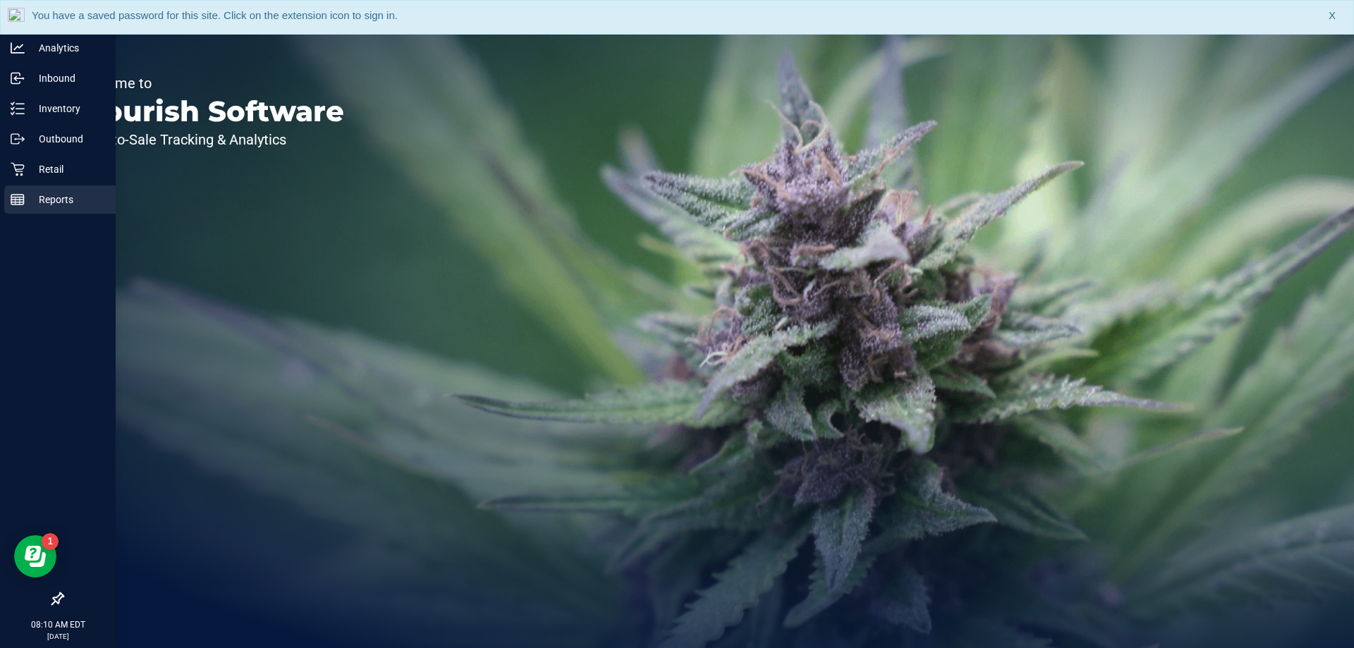
click at [22, 195] on icon at bounding box center [18, 199] width 14 height 14
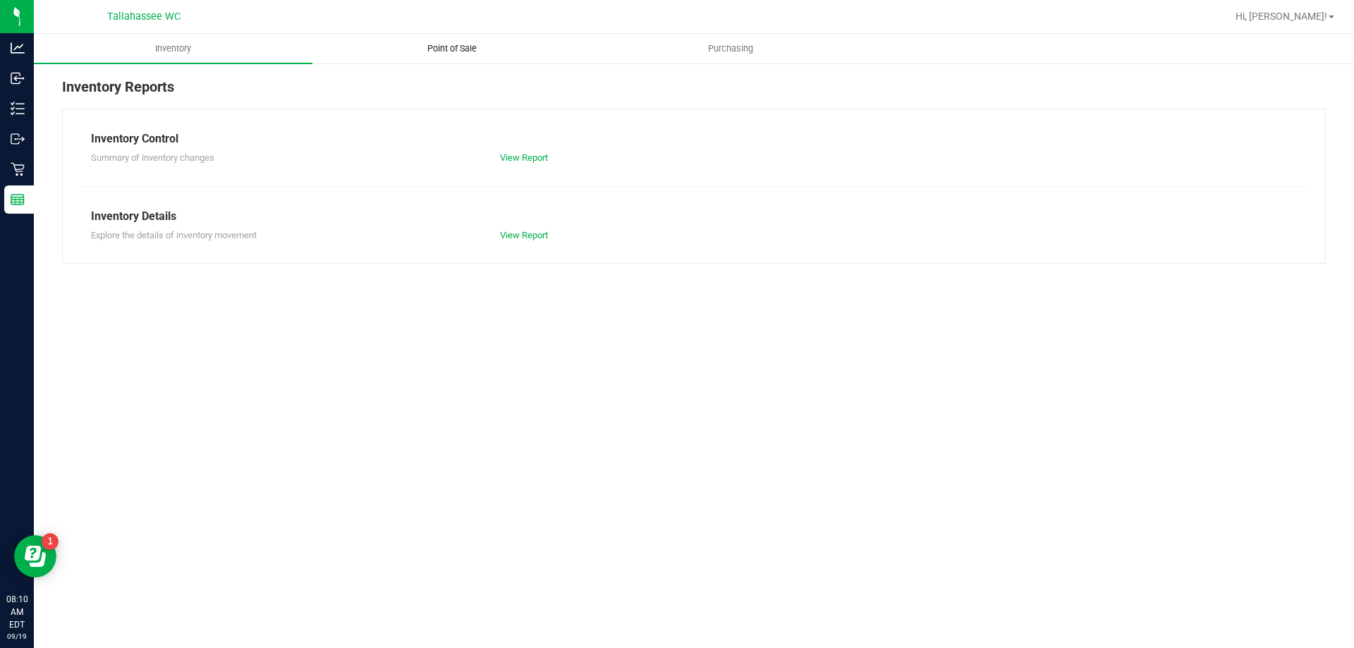
click at [463, 51] on span "Point of Sale" at bounding box center [451, 48] width 87 height 13
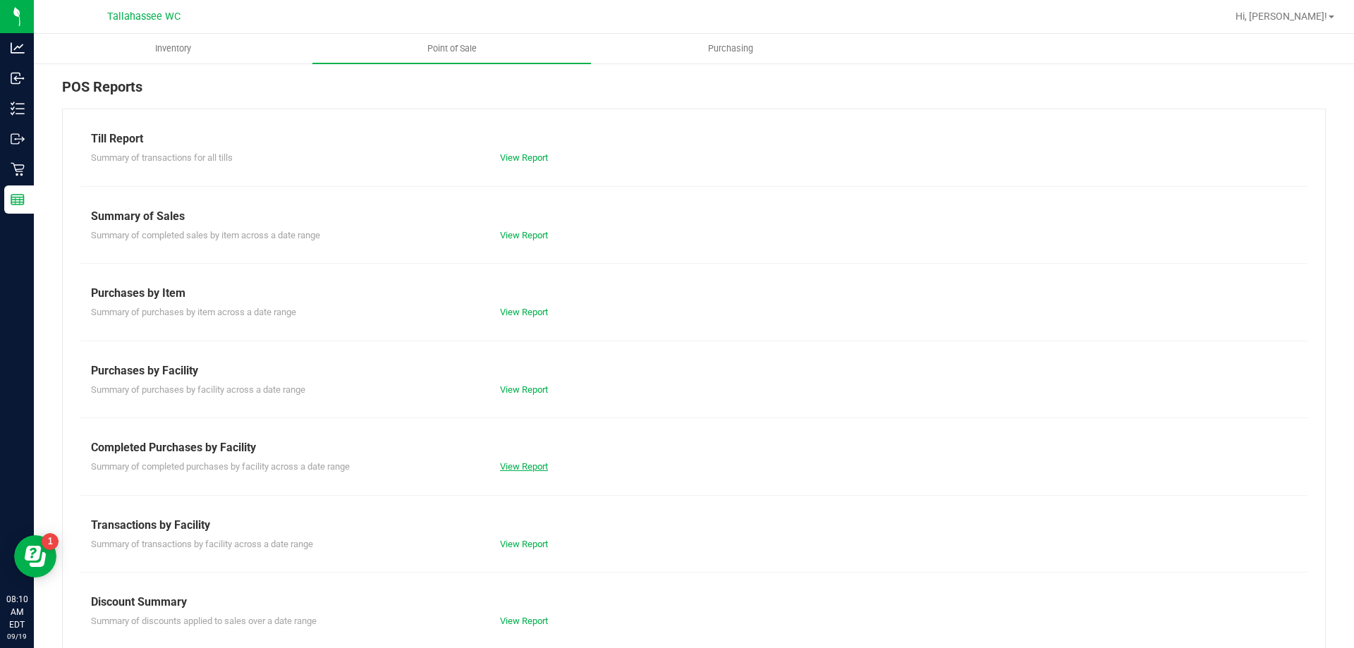
click at [514, 470] on link "View Report" at bounding box center [524, 466] width 48 height 11
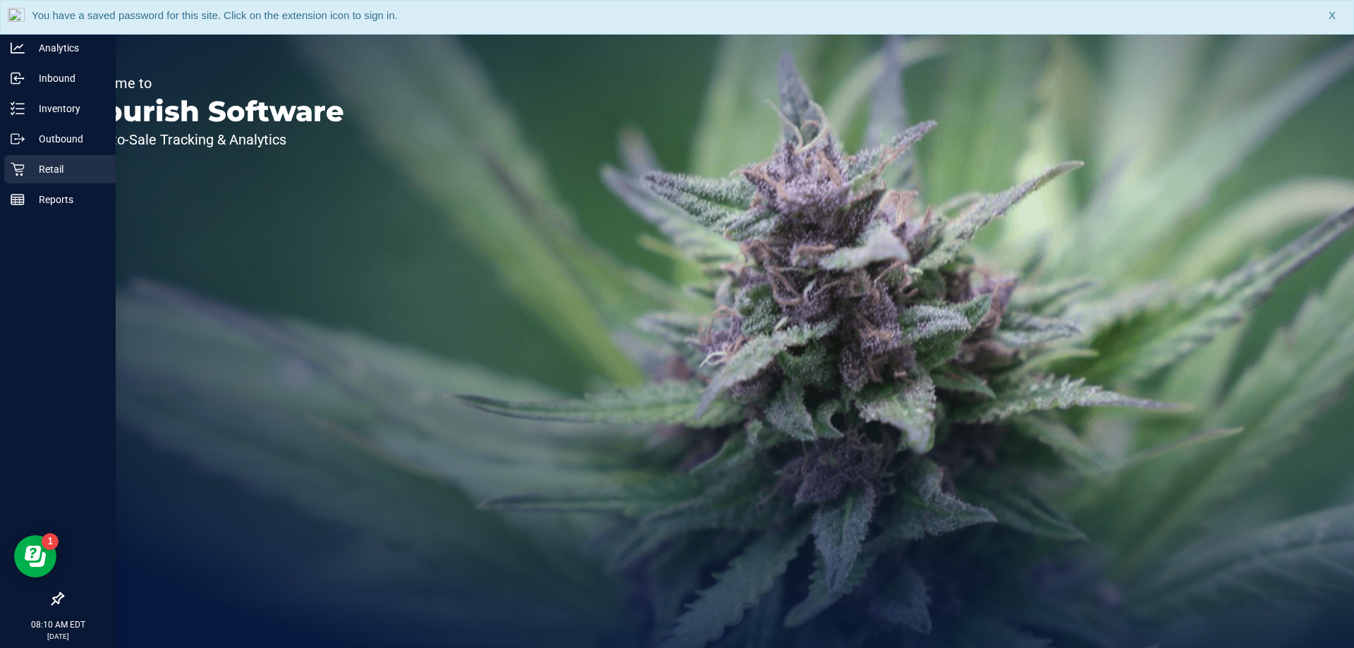
click at [45, 178] on div "Retail" at bounding box center [59, 169] width 111 height 28
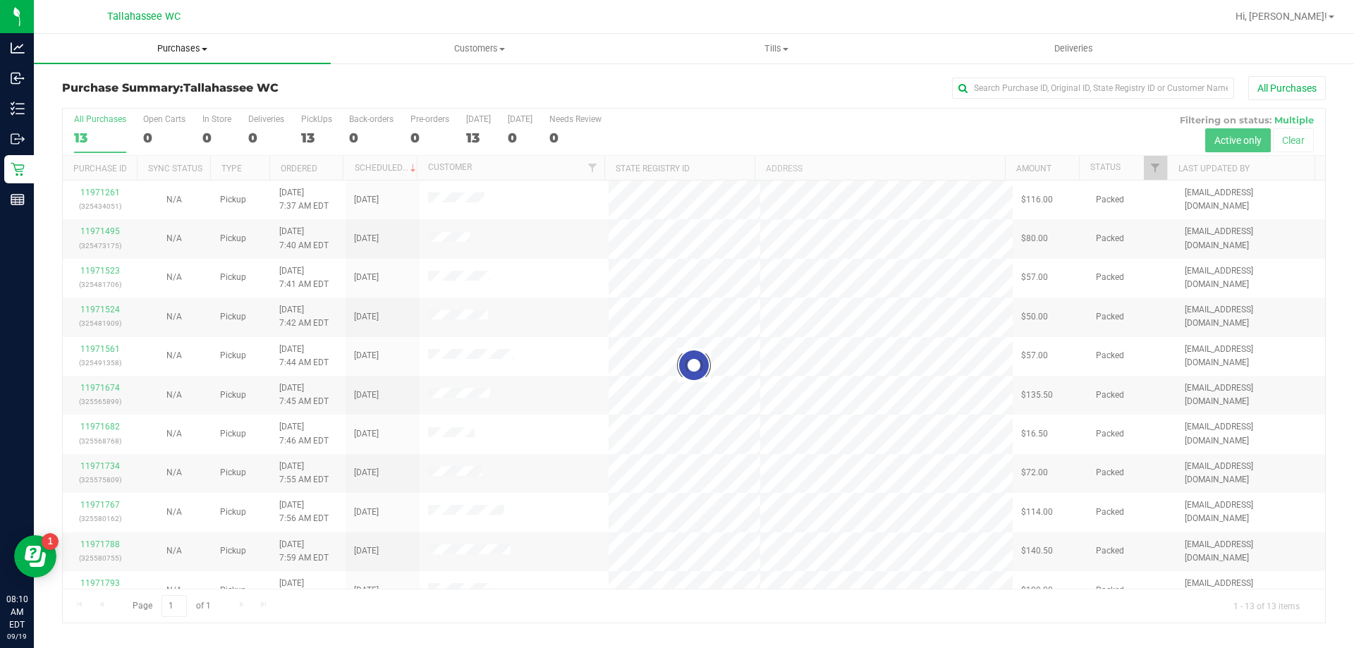
click at [202, 48] on span at bounding box center [205, 49] width 6 height 3
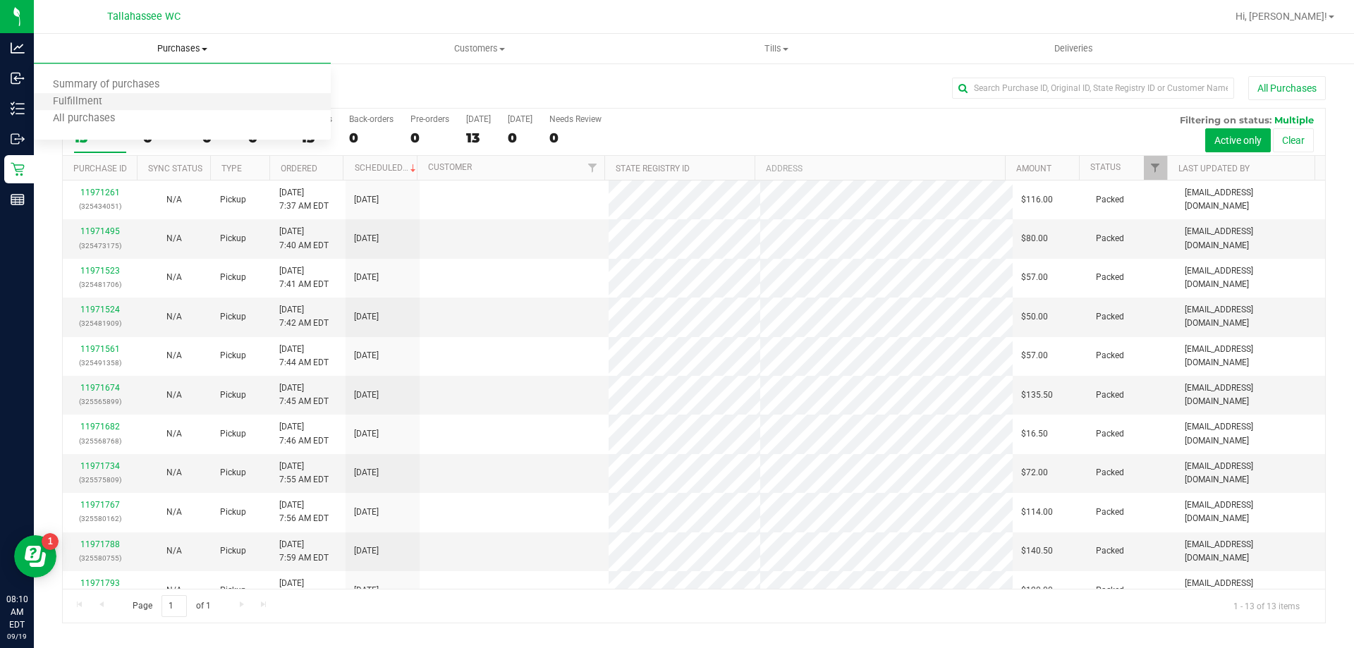
click at [173, 100] on li "Fulfillment" at bounding box center [182, 102] width 297 height 17
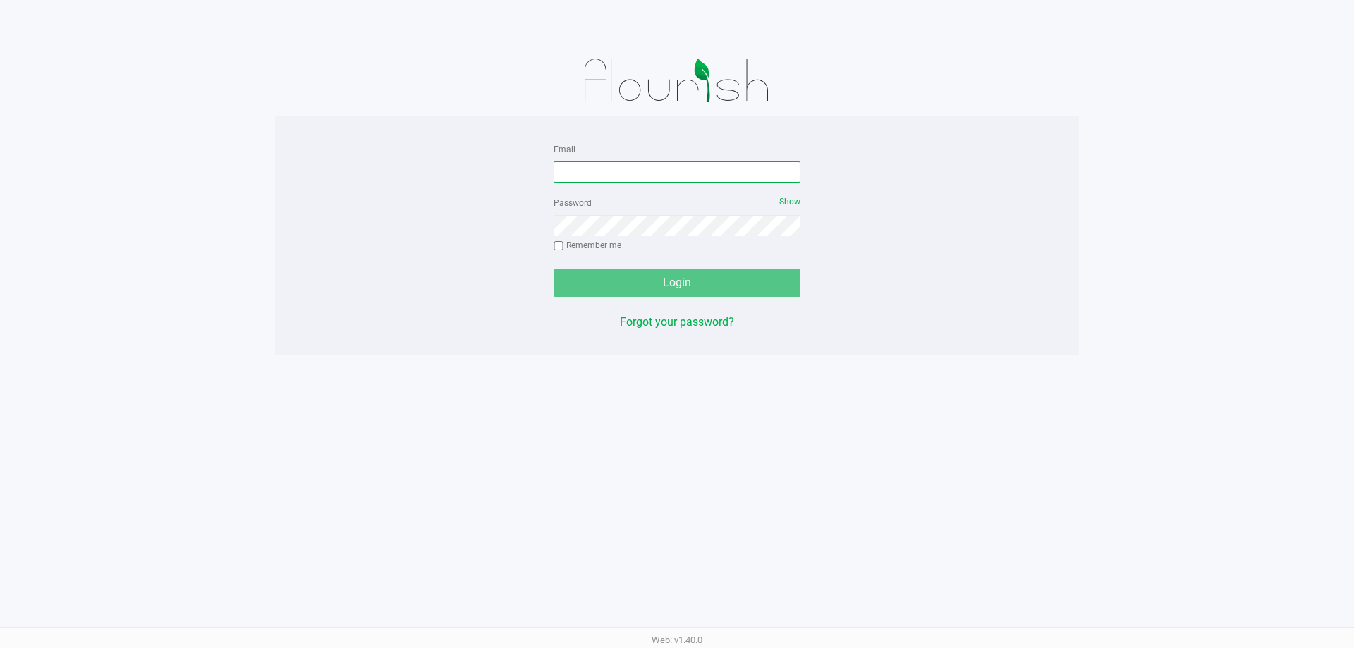
click at [618, 173] on input "Email" at bounding box center [676, 171] width 247 height 21
type input "[EMAIL_ADDRESS][DOMAIN_NAME]"
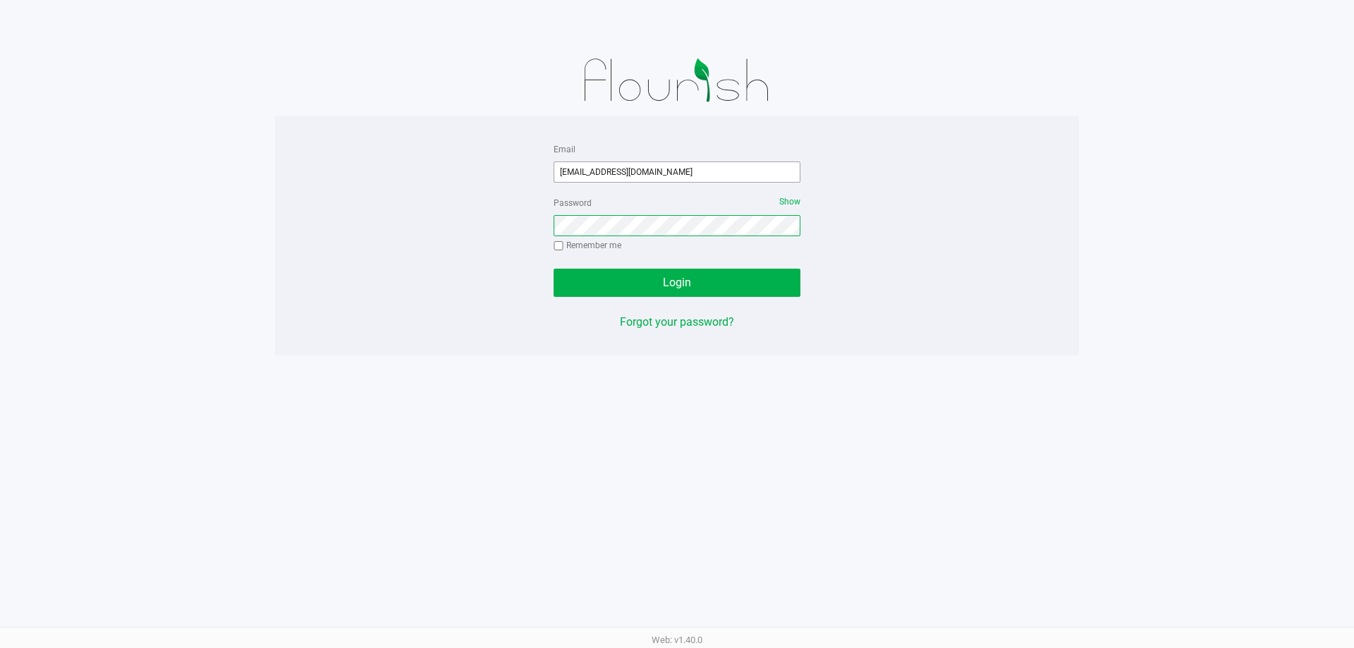
click at [553, 269] on button "Login" at bounding box center [676, 283] width 247 height 28
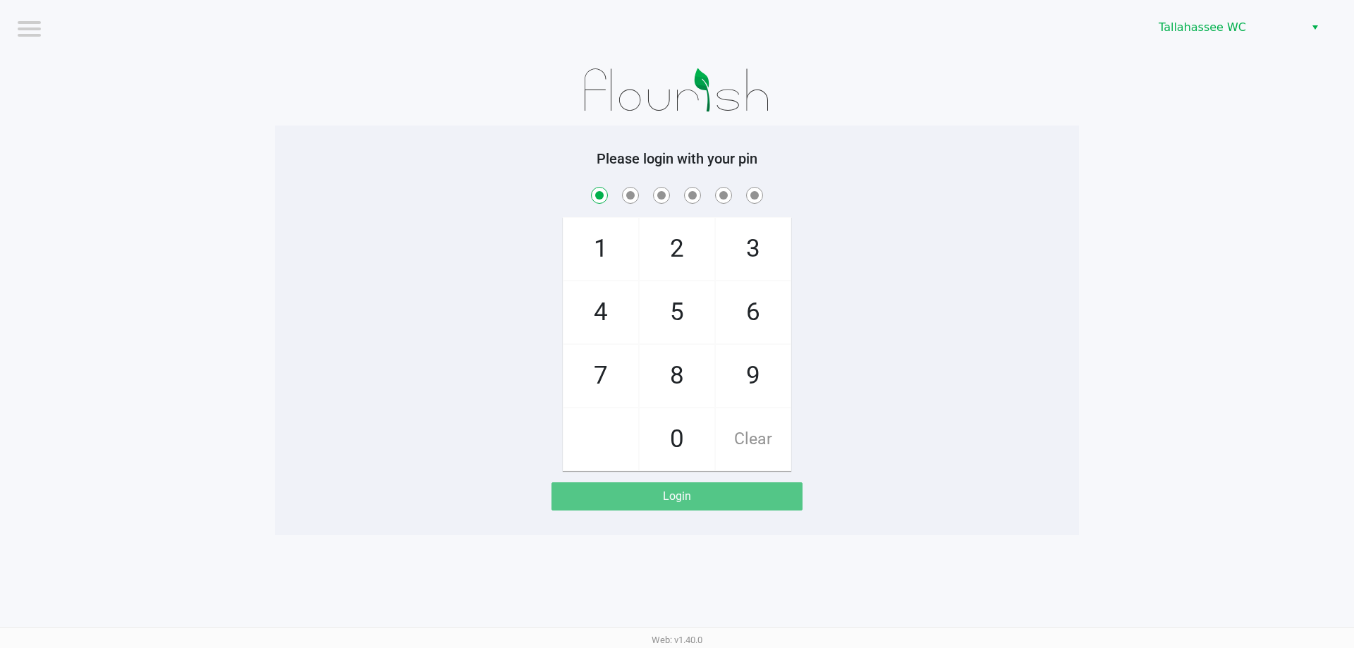
checkbox input "true"
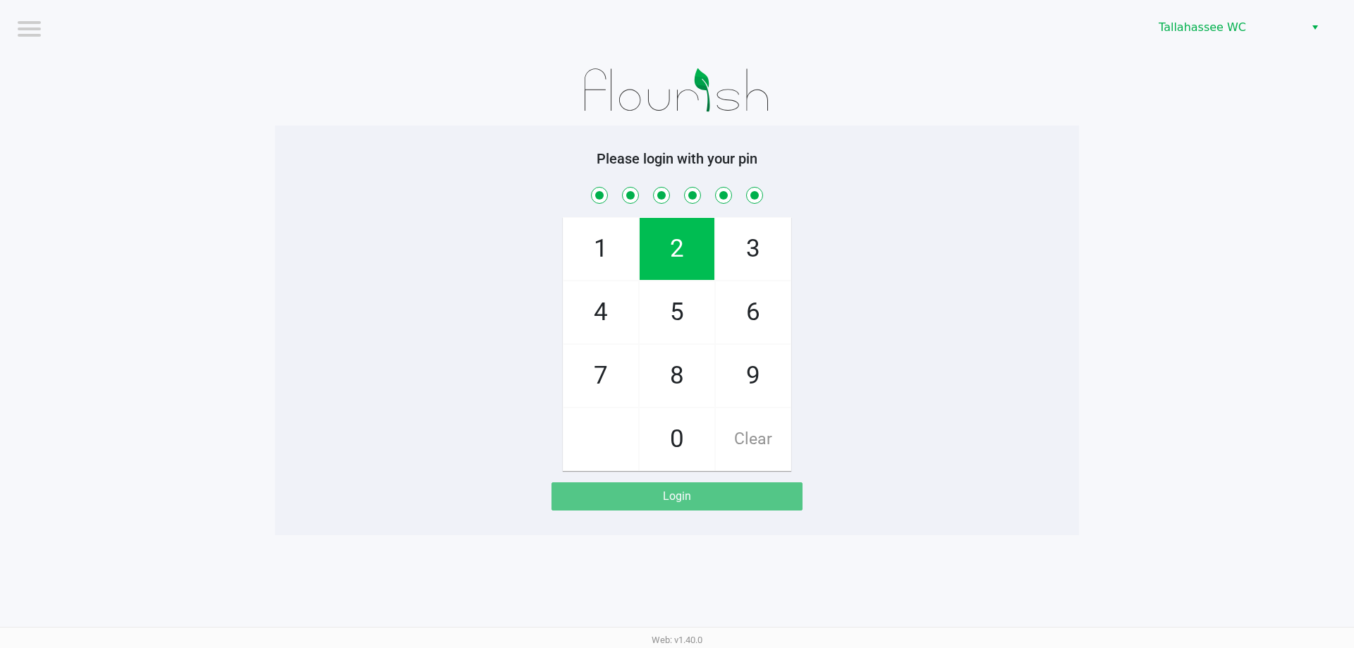
checkbox input "true"
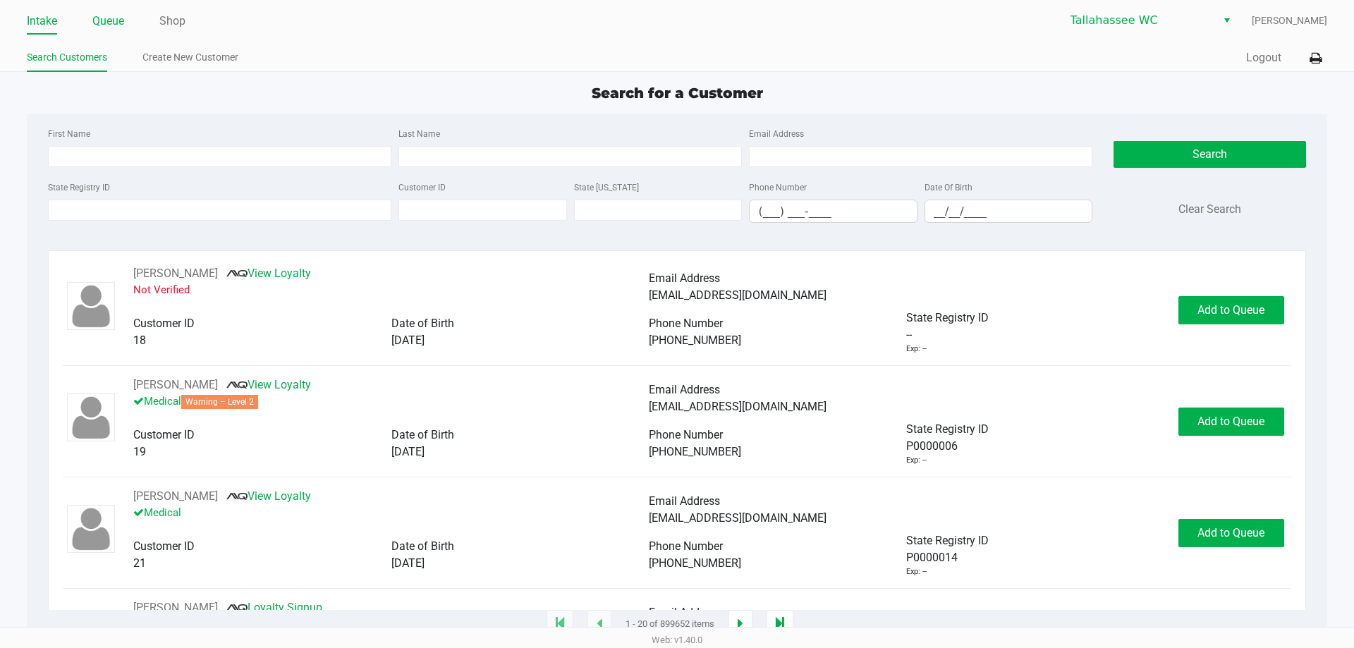
click at [109, 21] on link "Queue" at bounding box center [108, 21] width 32 height 20
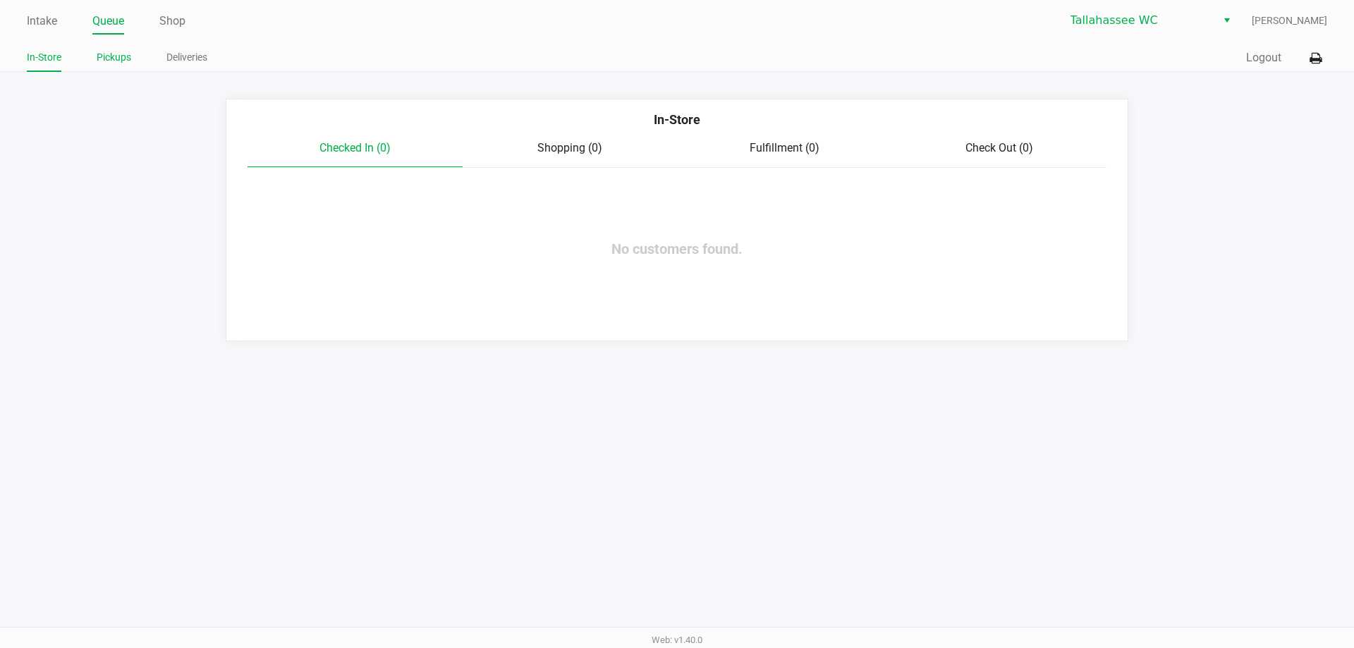
click at [116, 55] on link "Pickups" at bounding box center [114, 58] width 35 height 18
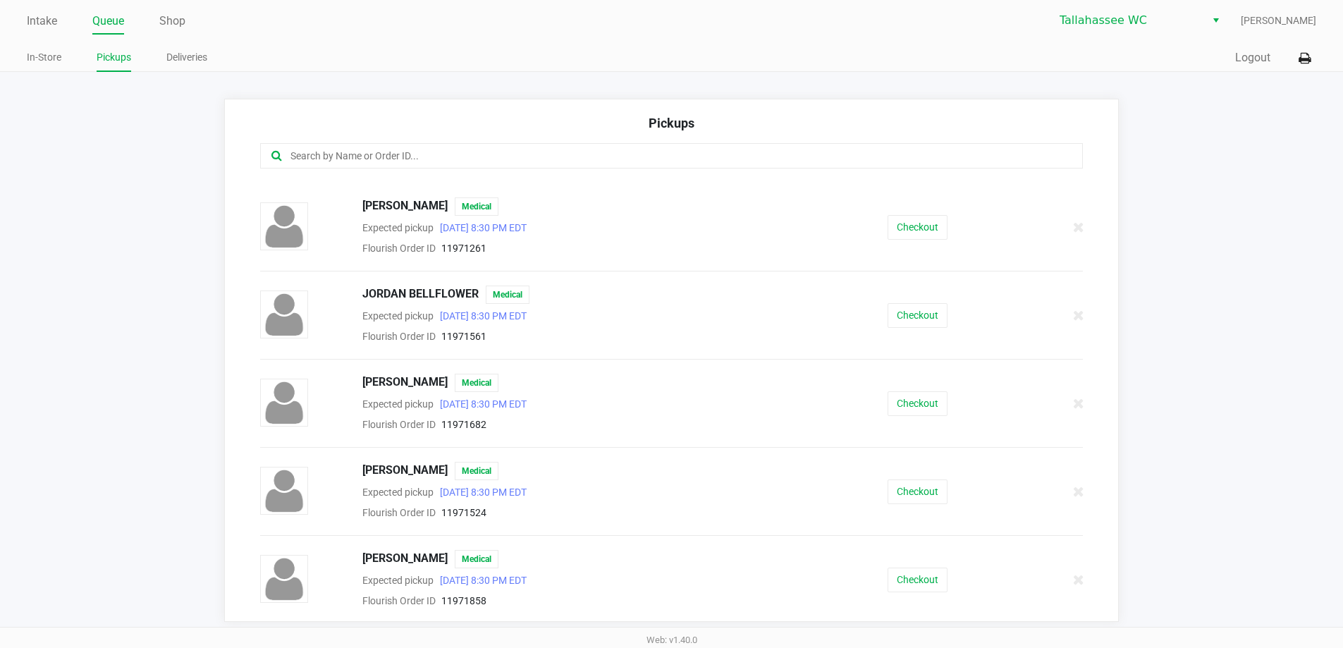
scroll to position [705, 0]
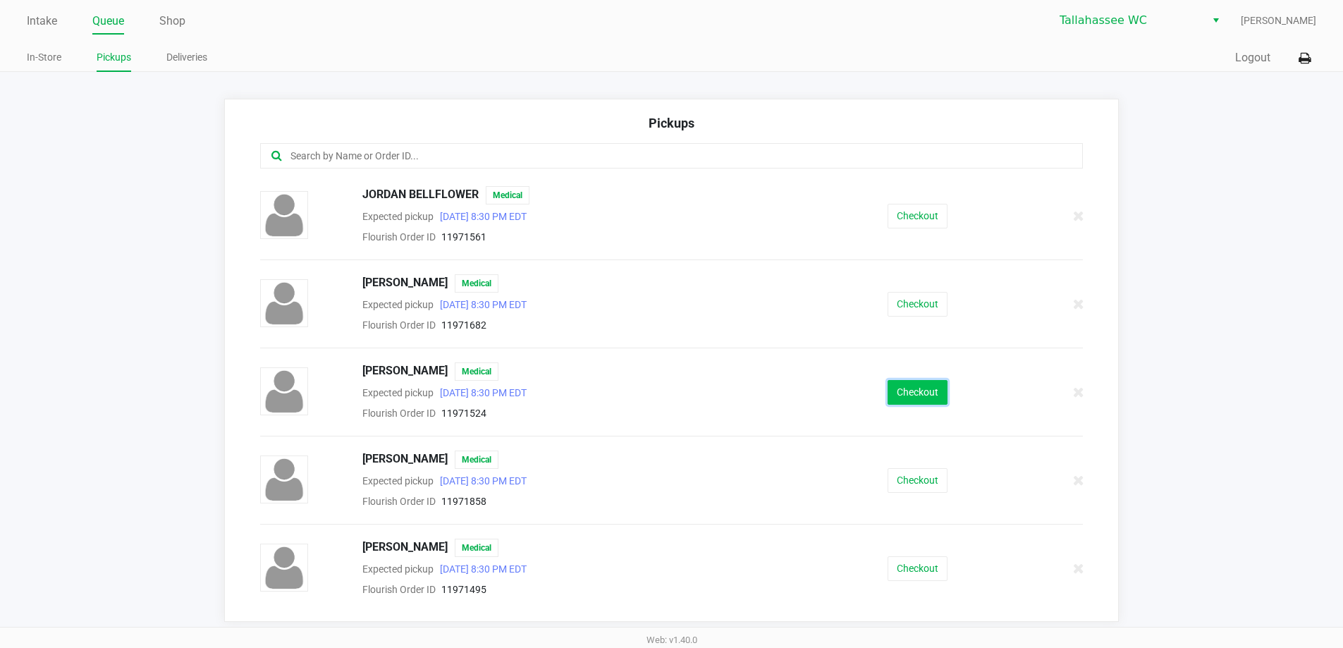
click at [929, 392] on button "Checkout" at bounding box center [918, 392] width 60 height 25
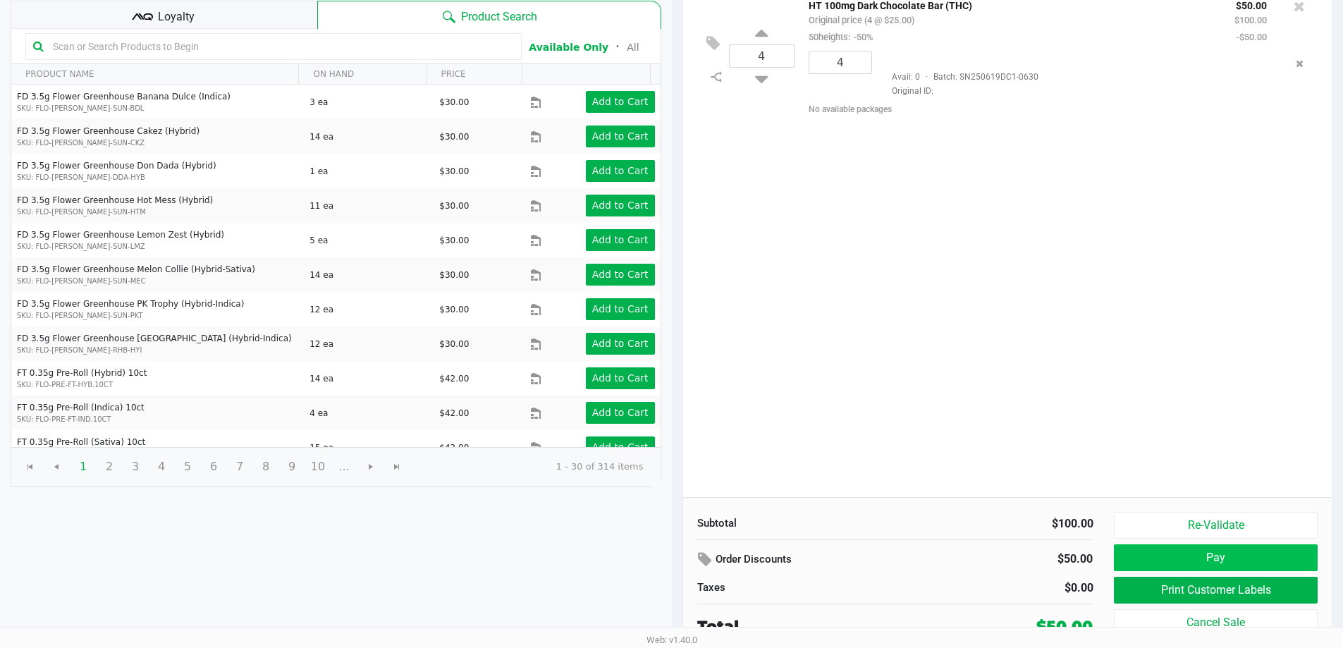
scroll to position [145, 0]
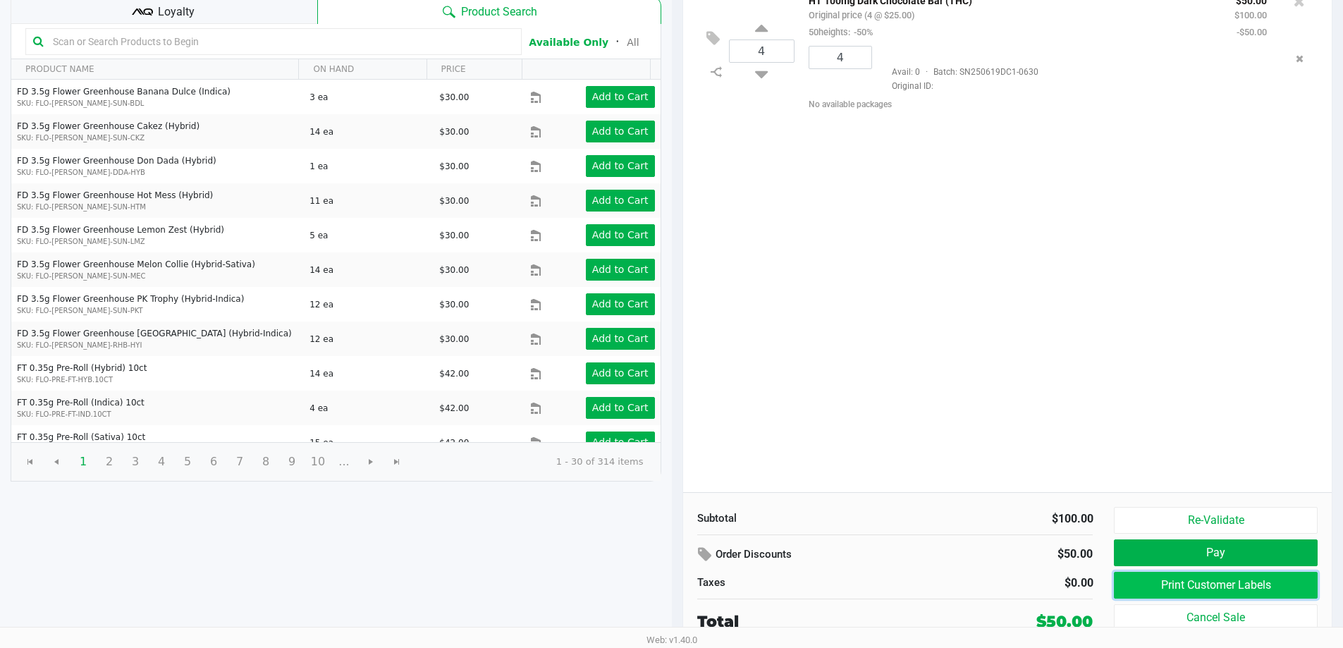
click at [1167, 585] on button "Print Customer Labels" at bounding box center [1215, 585] width 203 height 27
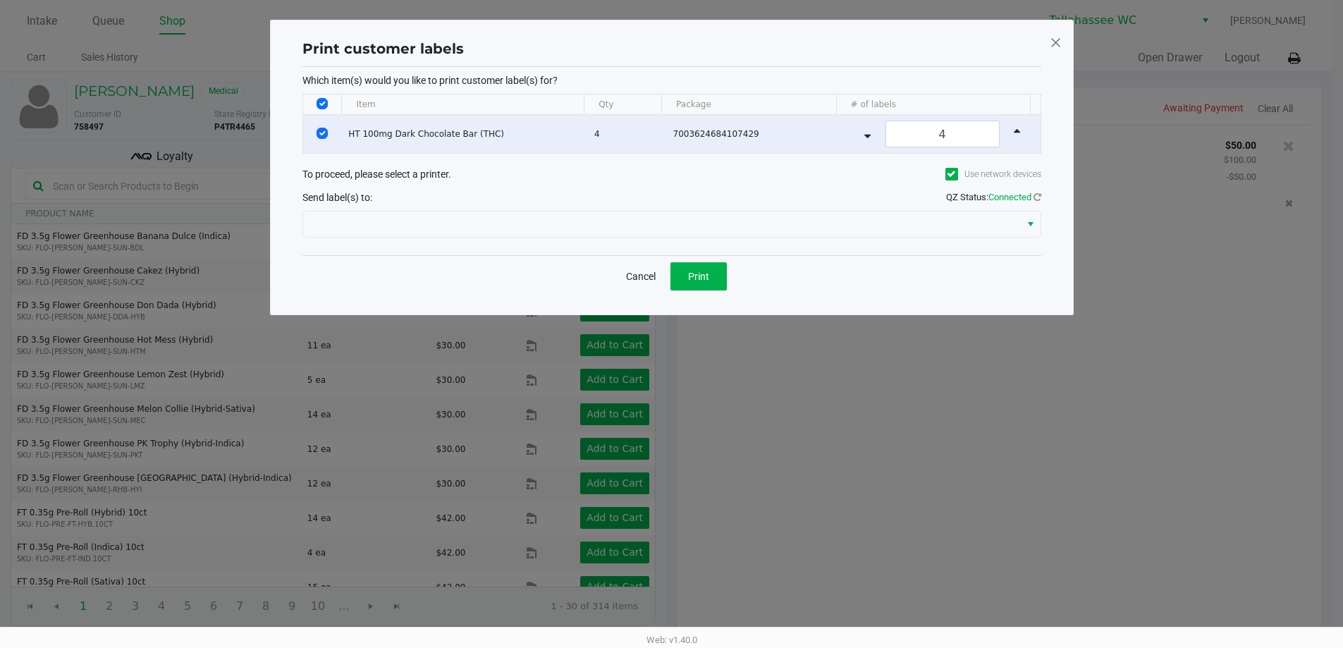
scroll to position [0, 0]
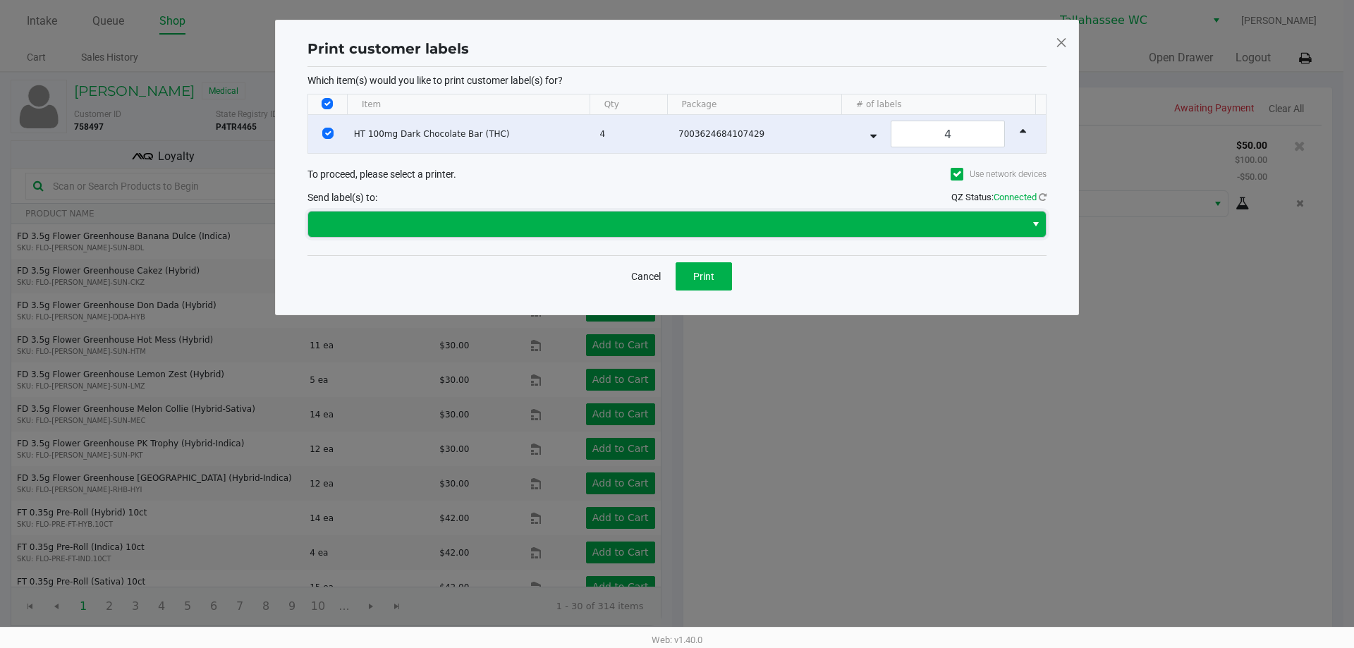
click at [711, 222] on span at bounding box center [667, 224] width 700 height 17
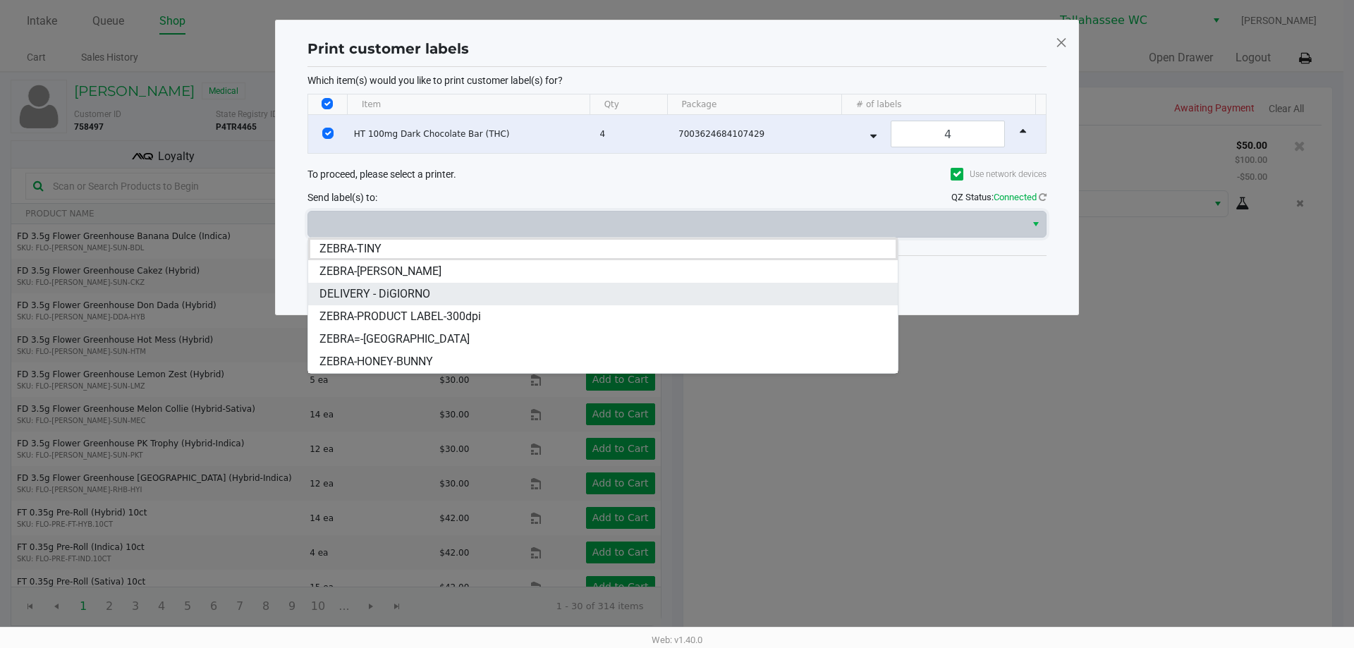
click at [579, 293] on li "DELIVERY - DiGIORNO" at bounding box center [602, 294] width 589 height 23
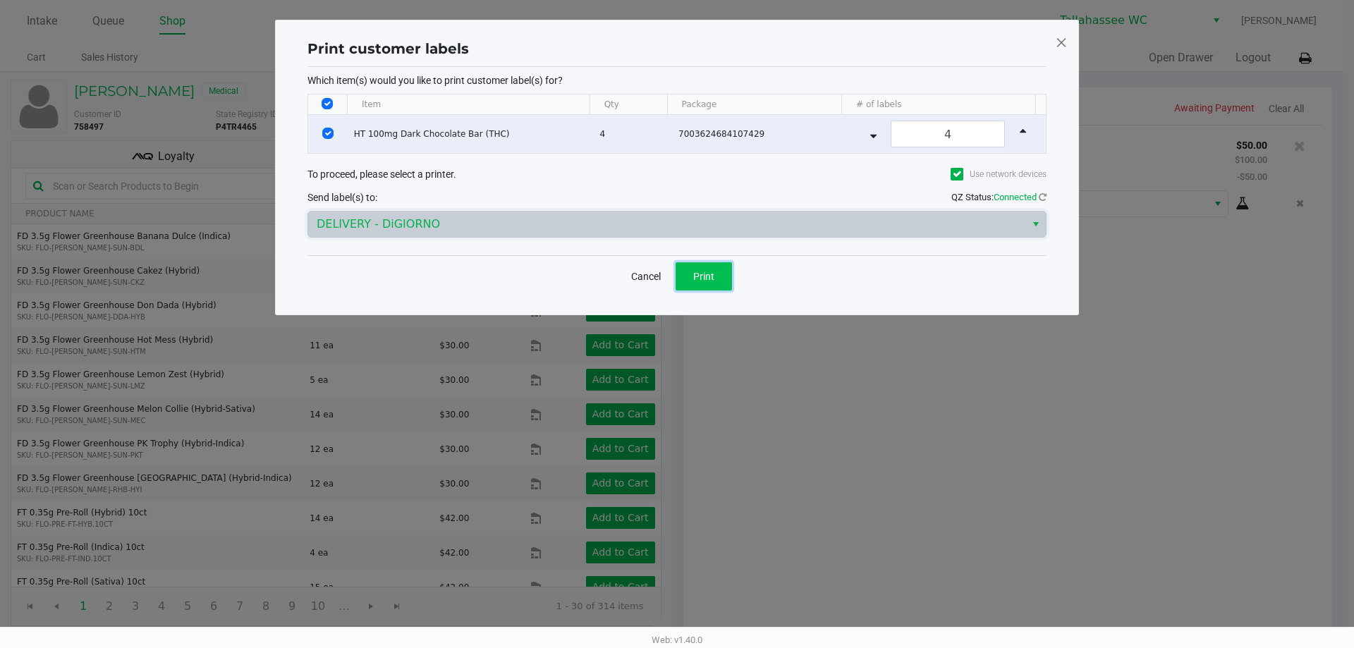
click at [706, 278] on span "Print" at bounding box center [703, 276] width 21 height 11
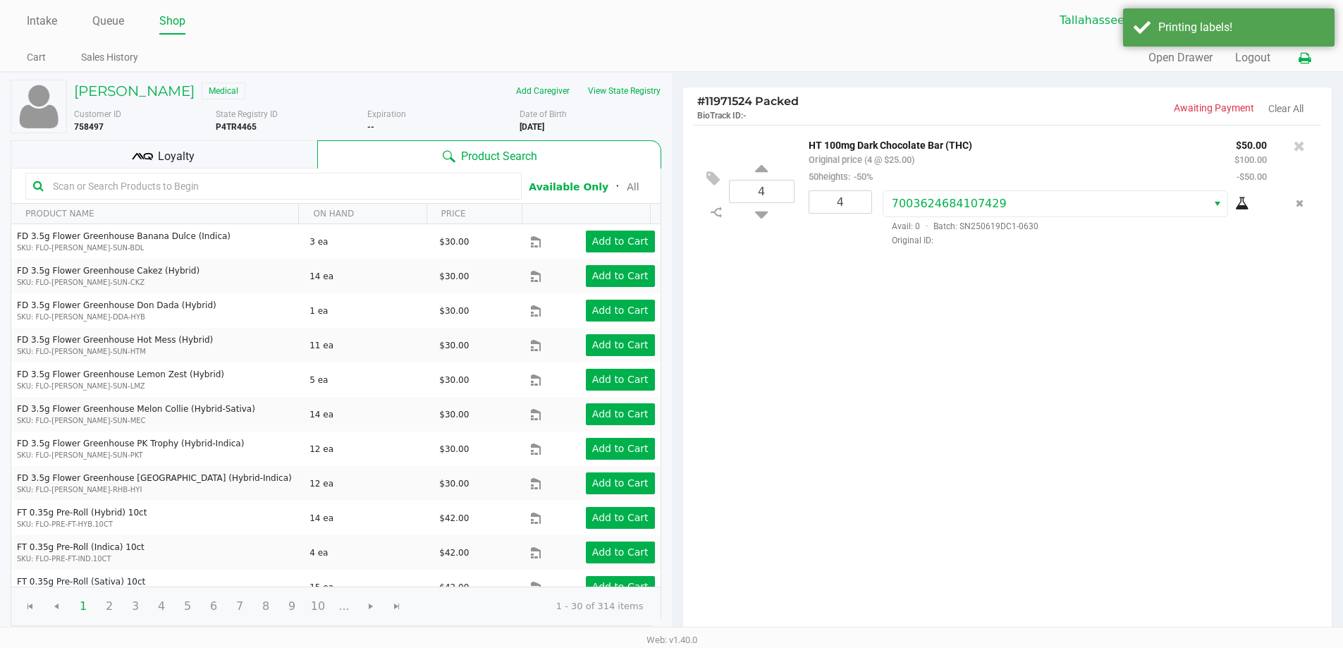
click at [1306, 54] on icon at bounding box center [1305, 59] width 12 height 10
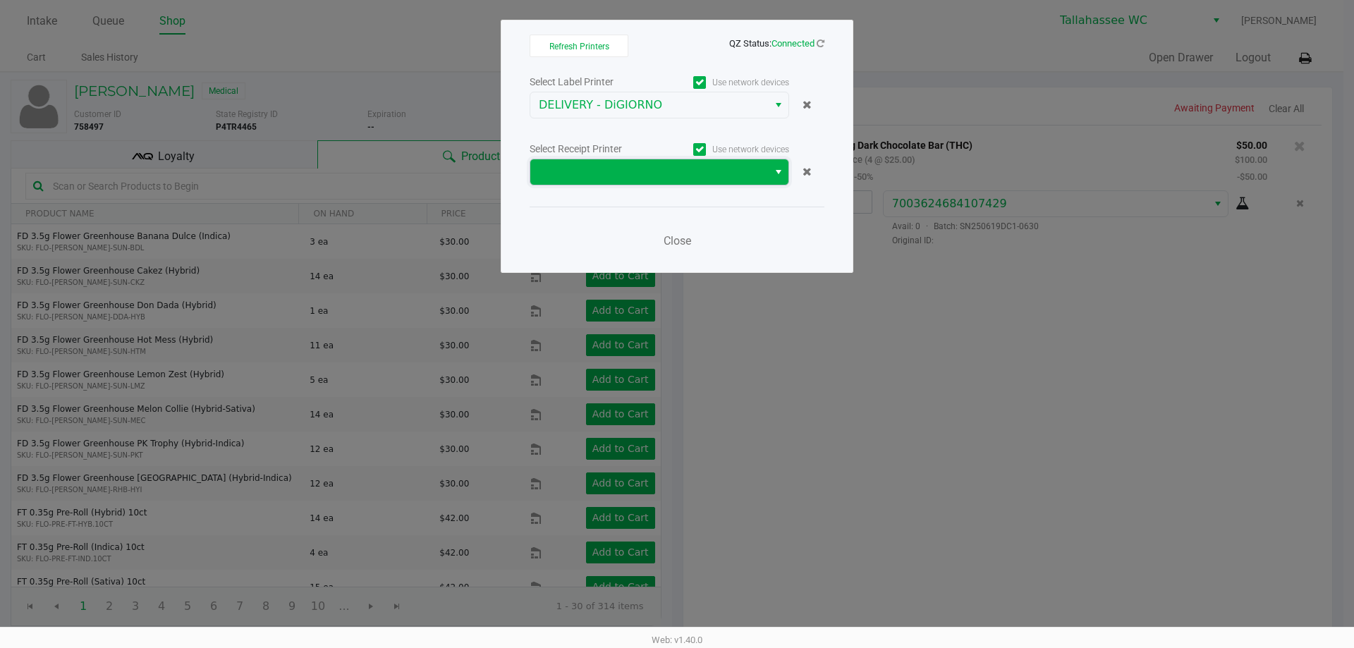
click at [766, 170] on span at bounding box center [649, 171] width 238 height 25
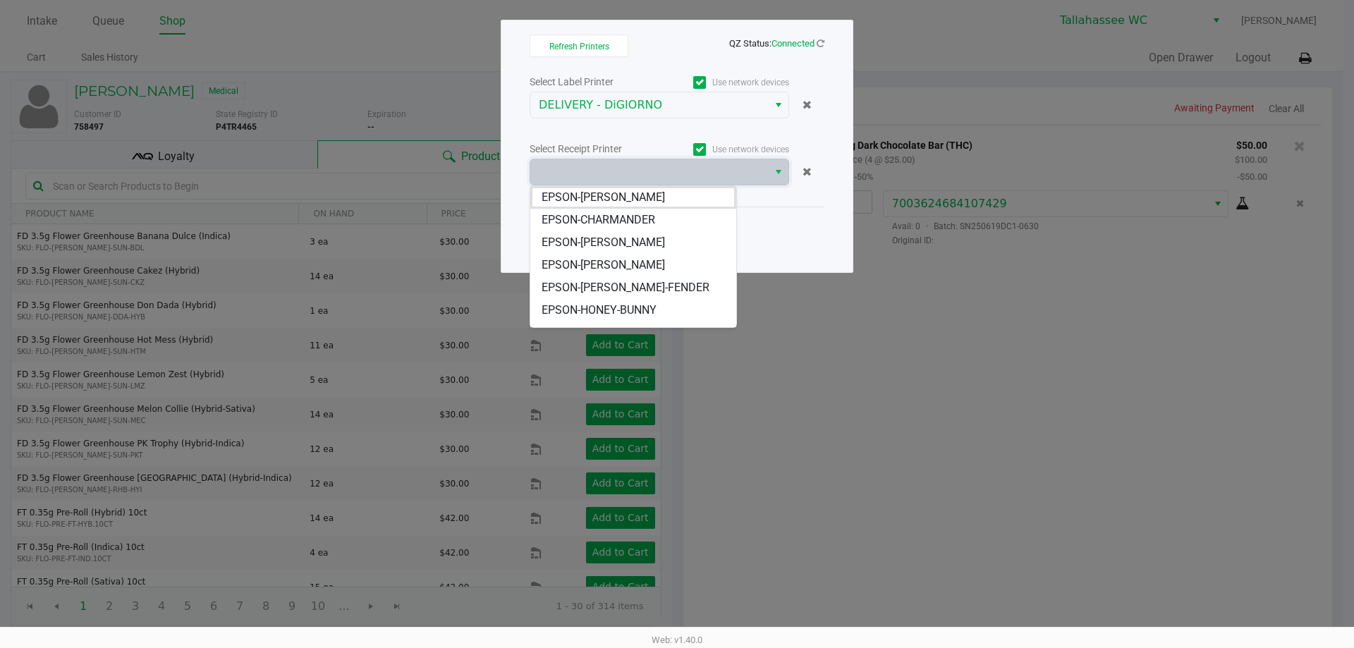
drag, startPoint x: 657, startPoint y: 241, endPoint x: 666, endPoint y: 237, distance: 10.1
click at [657, 240] on li "EPSON-[PERSON_NAME]" at bounding box center [633, 242] width 206 height 23
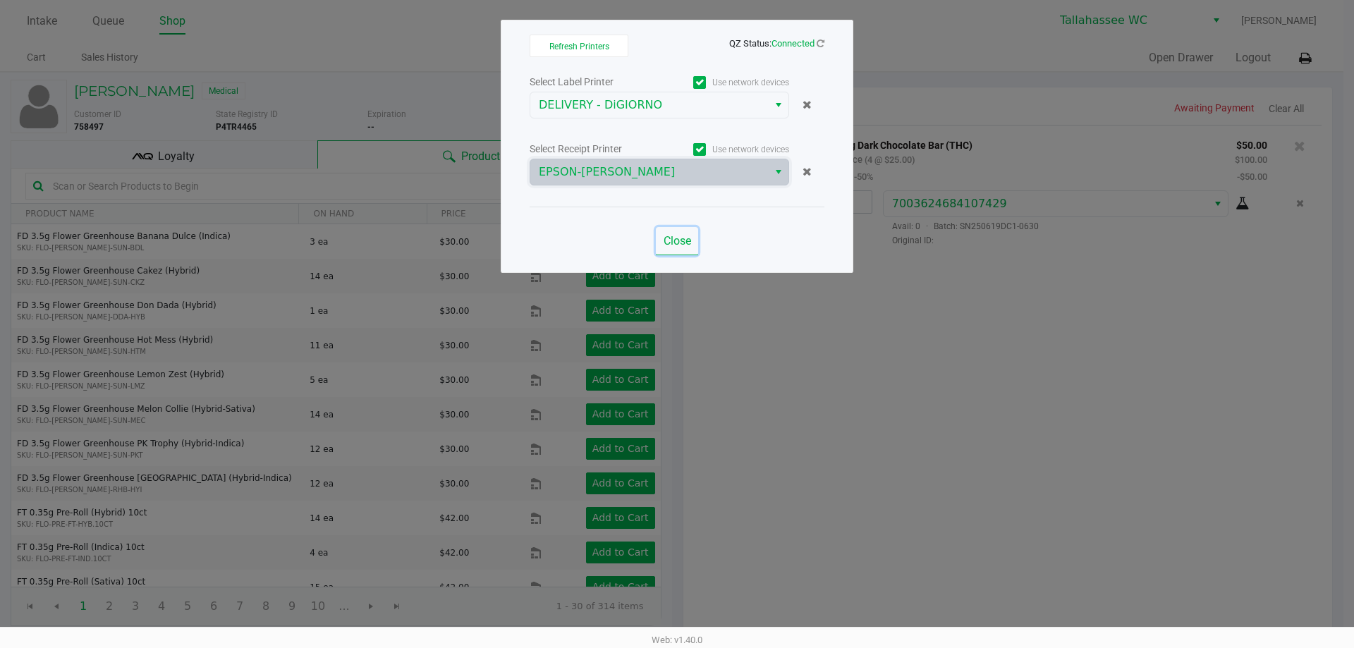
click at [675, 245] on span "Close" at bounding box center [676, 240] width 27 height 13
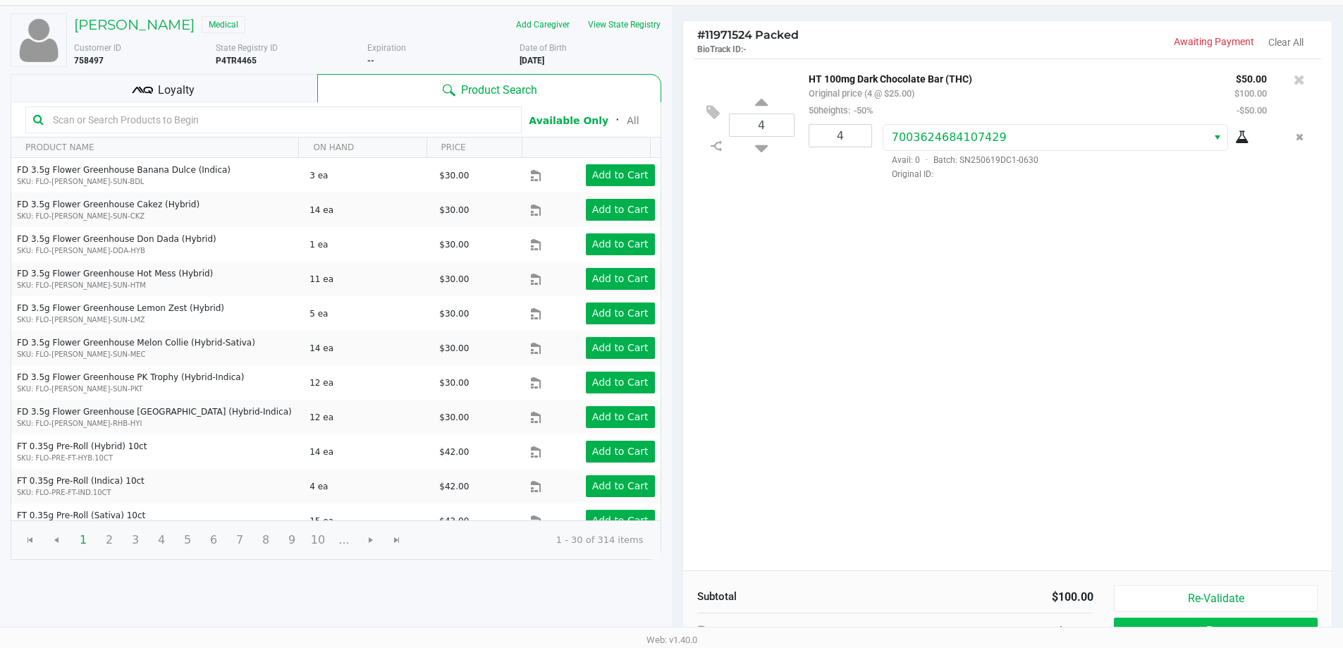
scroll to position [145, 0]
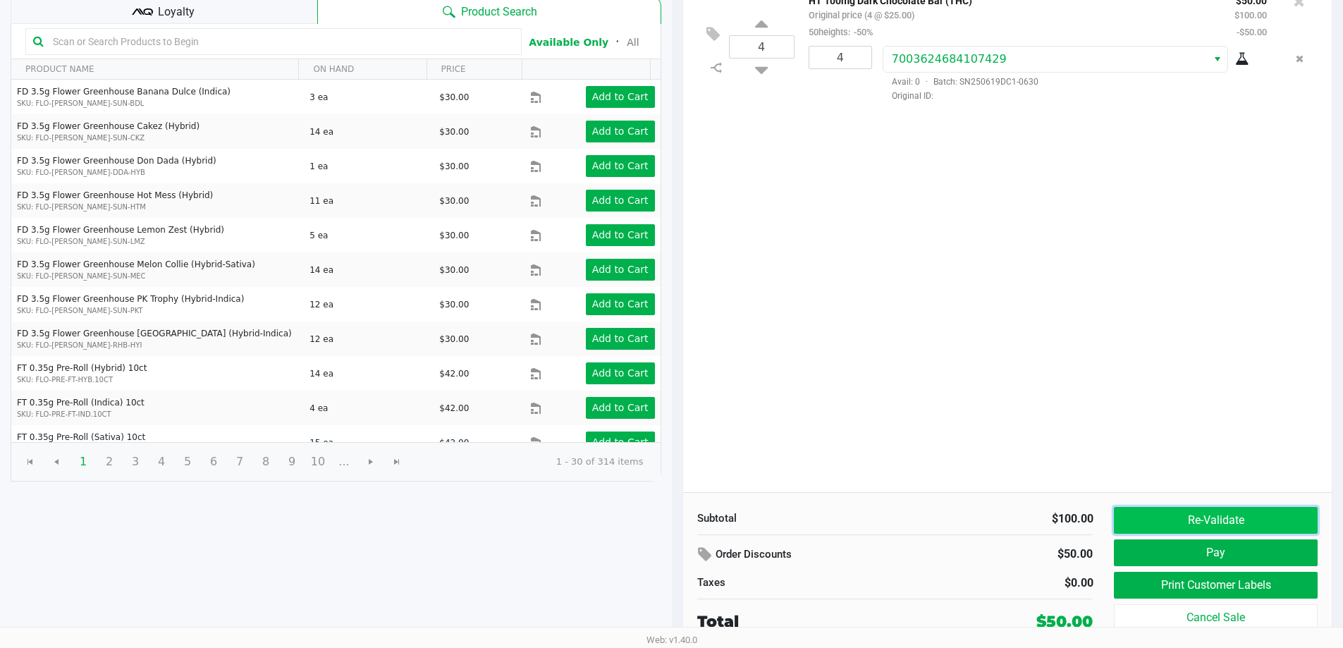
click at [1254, 520] on button "Re-Validate" at bounding box center [1215, 520] width 203 height 27
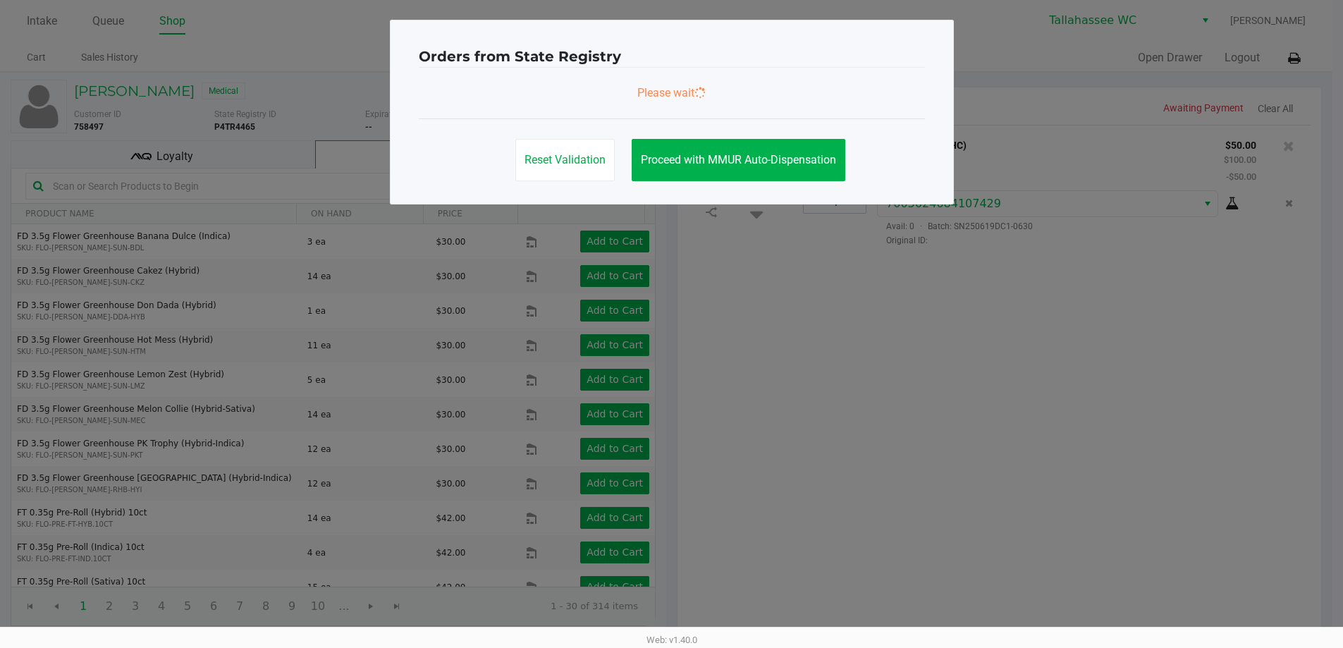
scroll to position [0, 0]
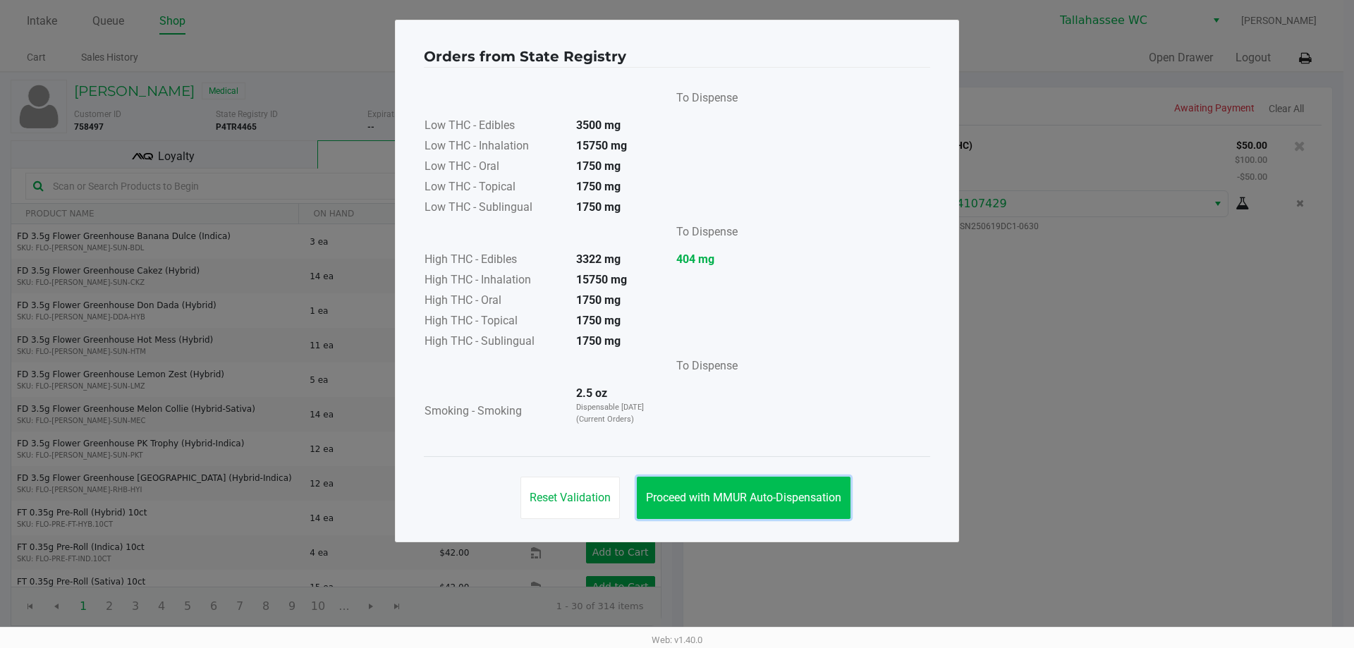
click at [811, 488] on button "Proceed with MMUR Auto-Dispensation" at bounding box center [744, 498] width 214 height 42
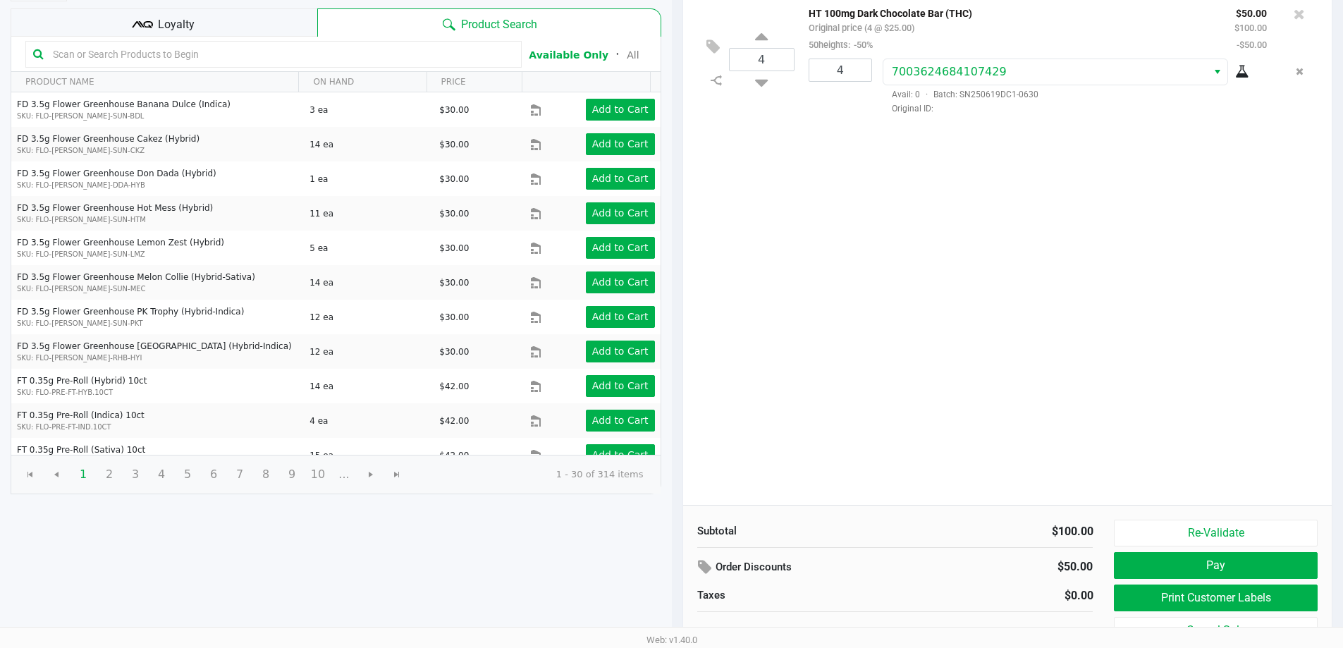
scroll to position [145, 0]
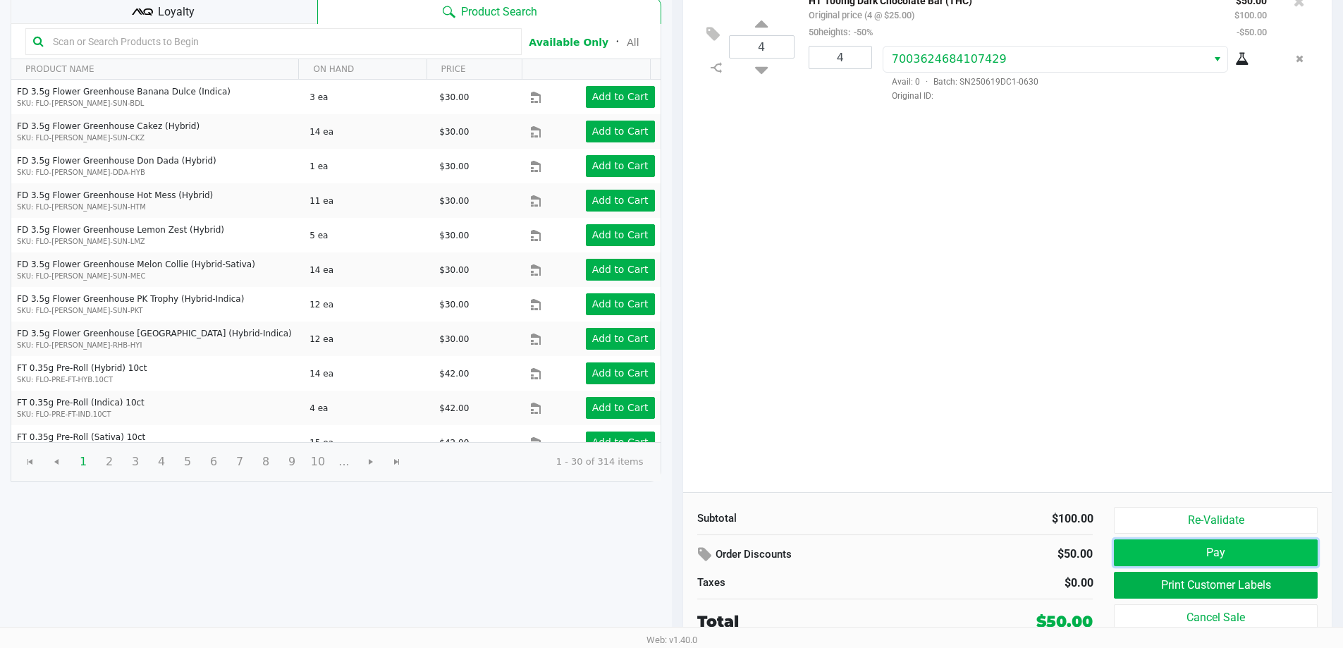
click at [1152, 560] on button "Pay" at bounding box center [1215, 552] width 203 height 27
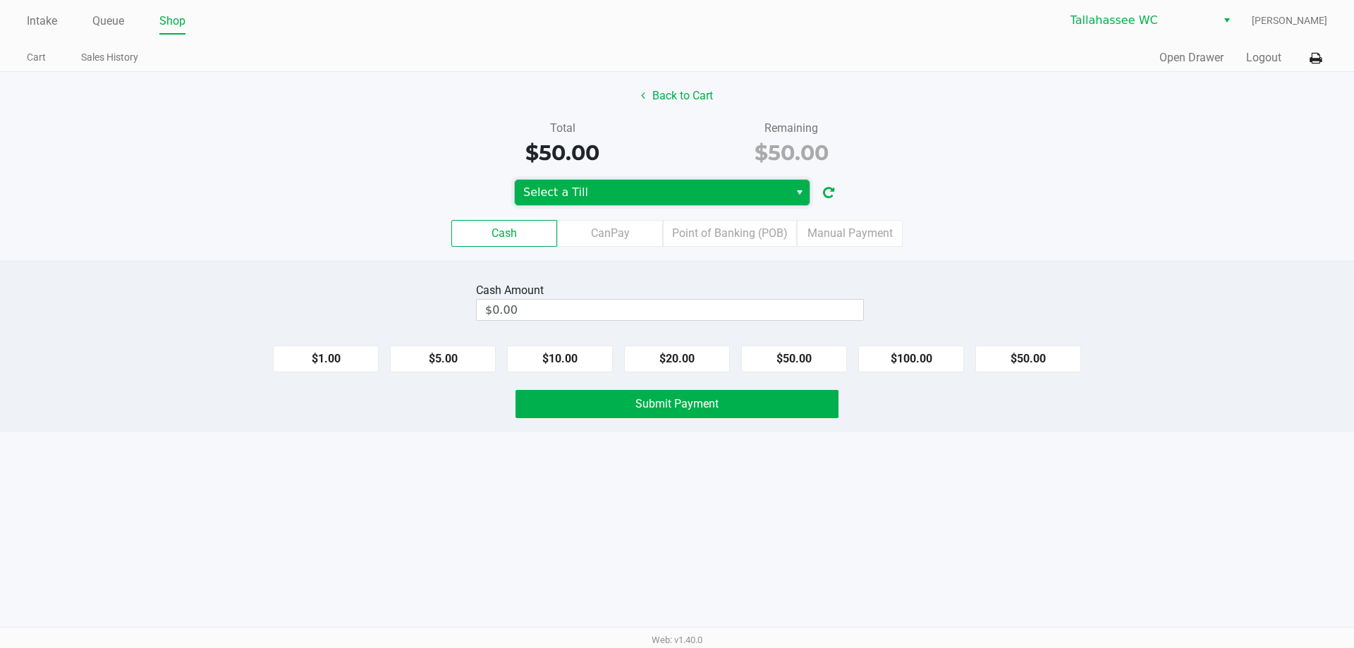
click at [740, 190] on span "Select a Till" at bounding box center [651, 192] width 257 height 17
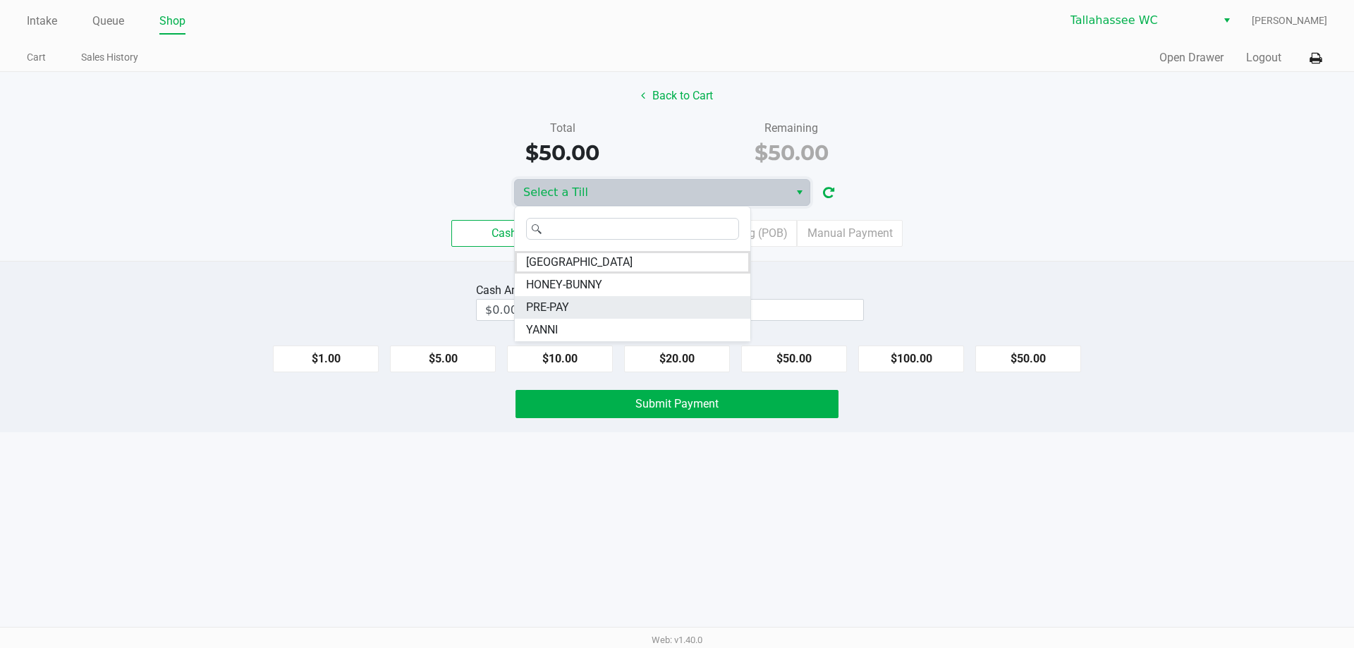
click at [594, 308] on li "PRE-PAY" at bounding box center [632, 307] width 235 height 23
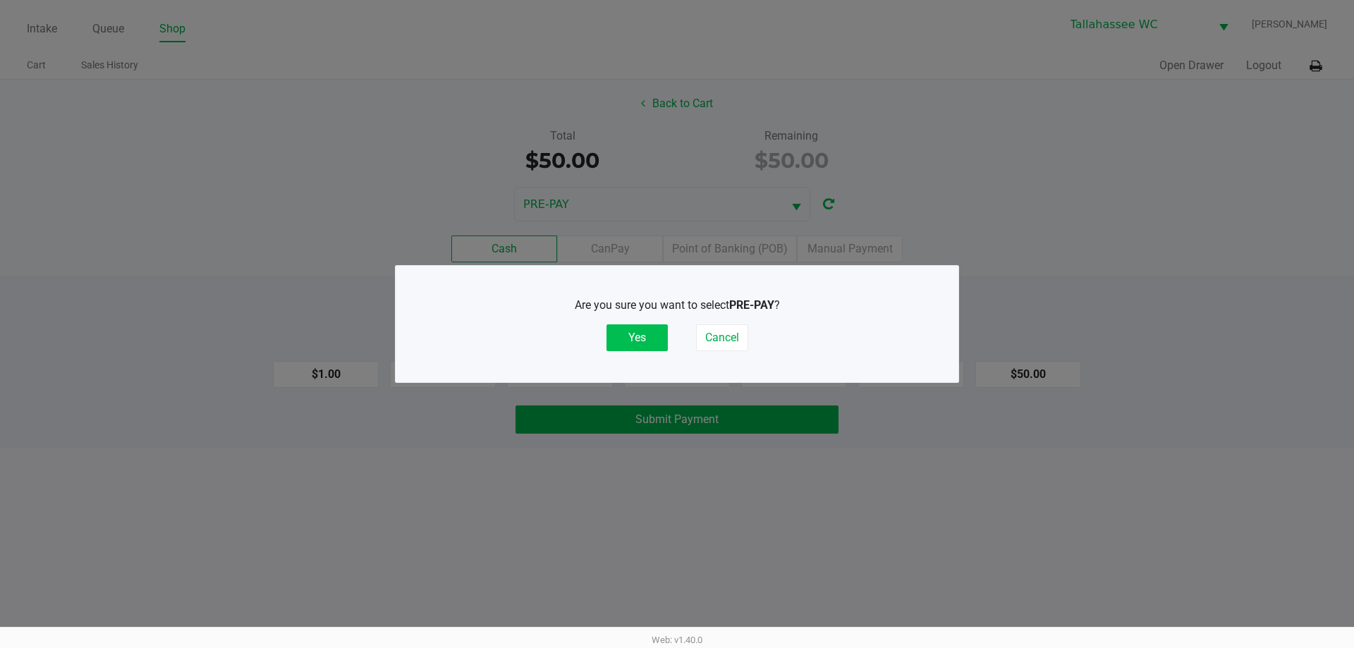
click at [615, 342] on button "Yes" at bounding box center [636, 337] width 61 height 27
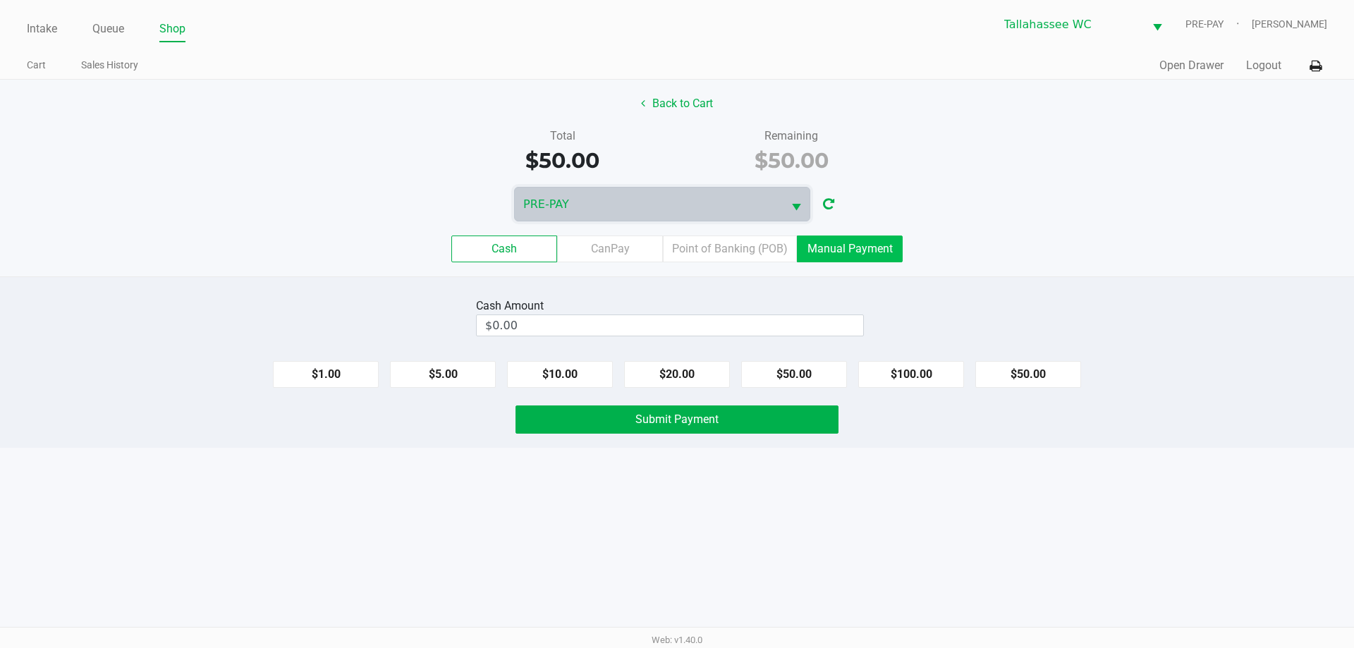
click at [876, 252] on label "Manual Payment" at bounding box center [850, 248] width 106 height 27
click at [0, 0] on 8 "Manual Payment" at bounding box center [0, 0] width 0 height 0
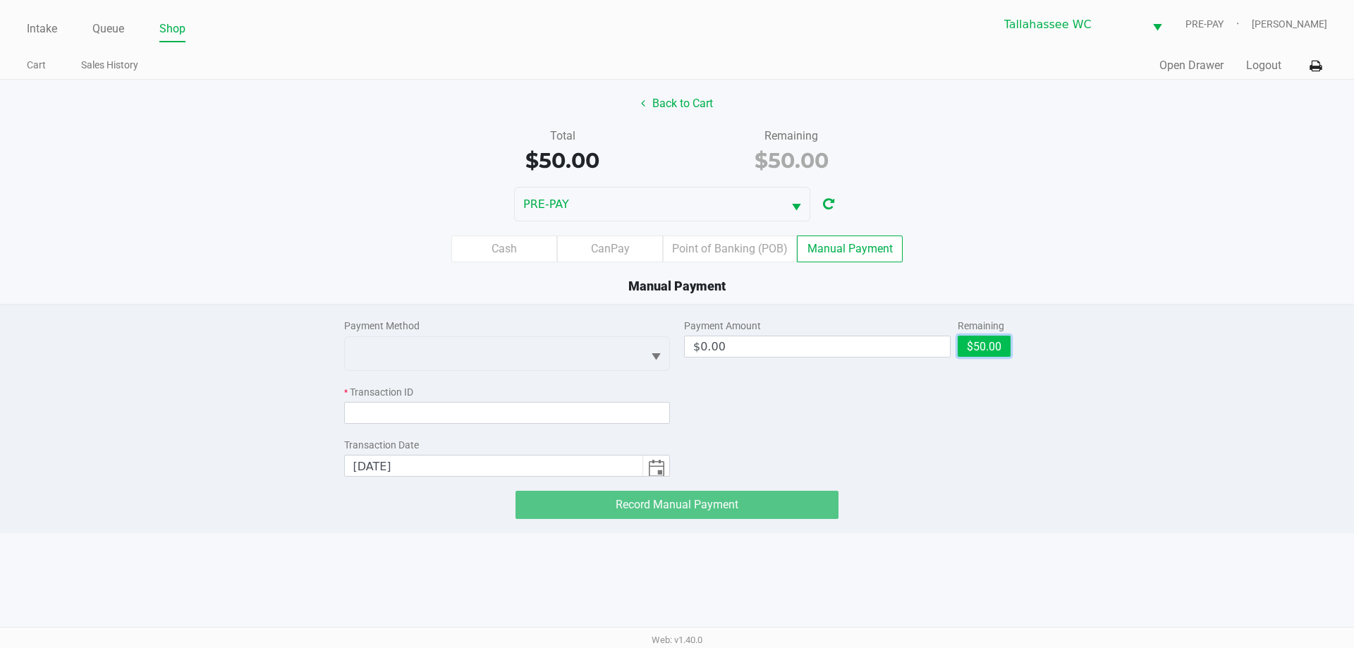
click at [990, 344] on button "$50.00" at bounding box center [983, 346] width 53 height 21
type input "$50.00"
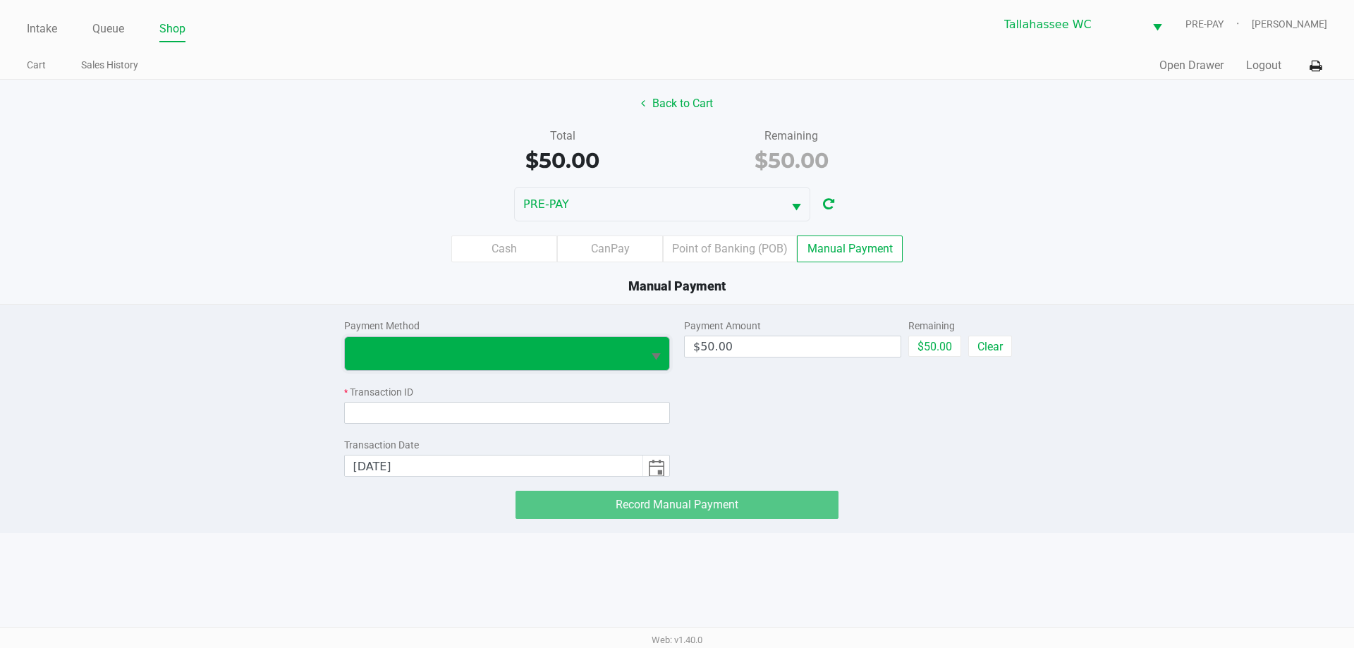
click at [554, 353] on span at bounding box center [493, 353] width 281 height 17
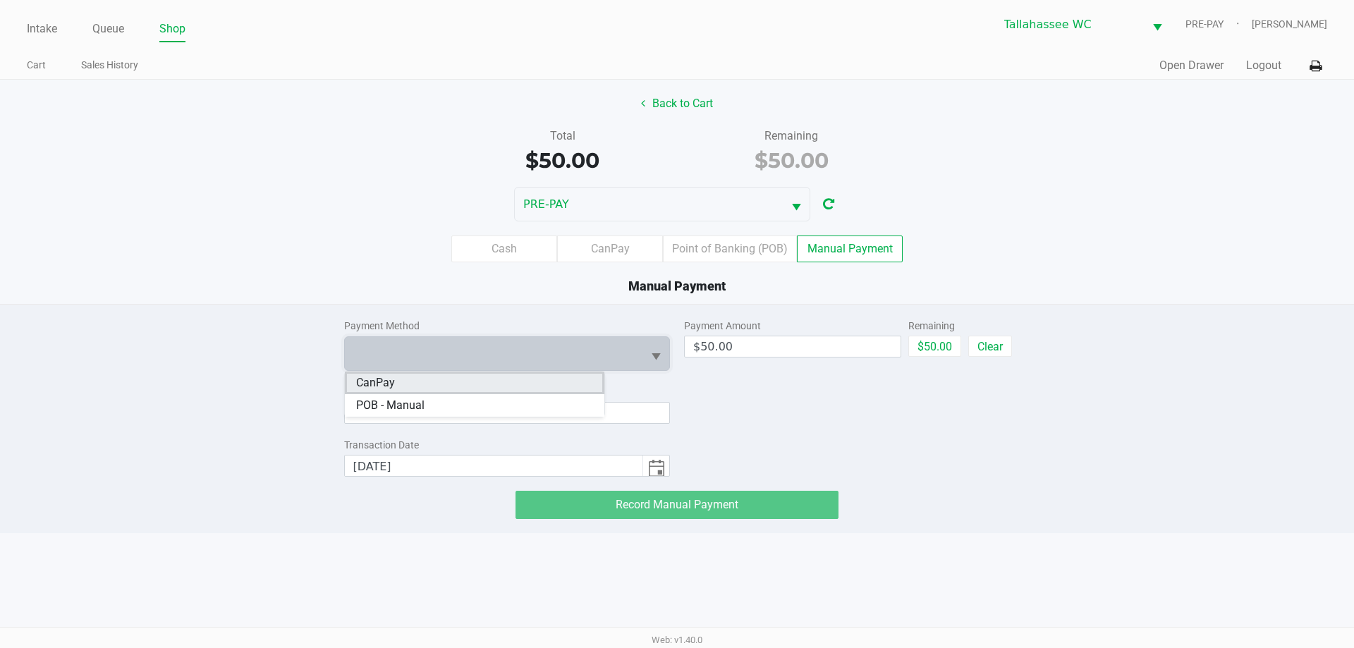
click at [551, 382] on li "CanPay" at bounding box center [474, 383] width 259 height 23
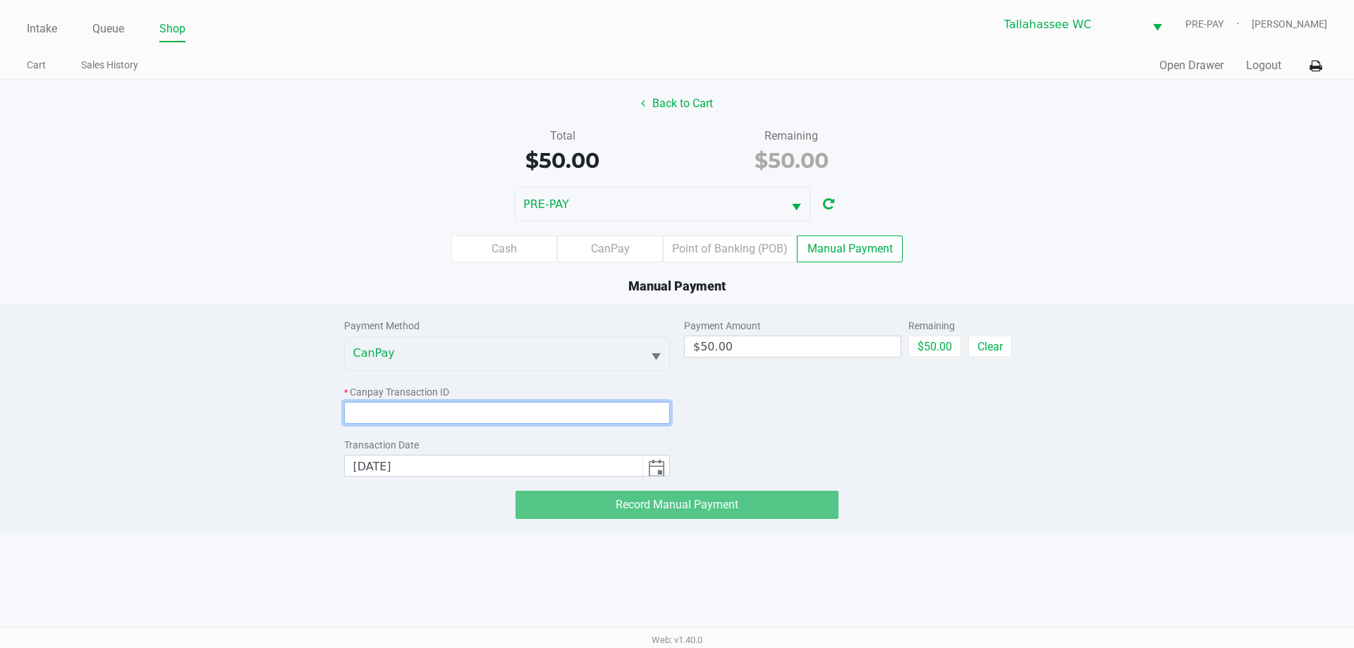
click at [551, 410] on input at bounding box center [507, 413] width 326 height 22
paste input "VAXECE5A0EJA"
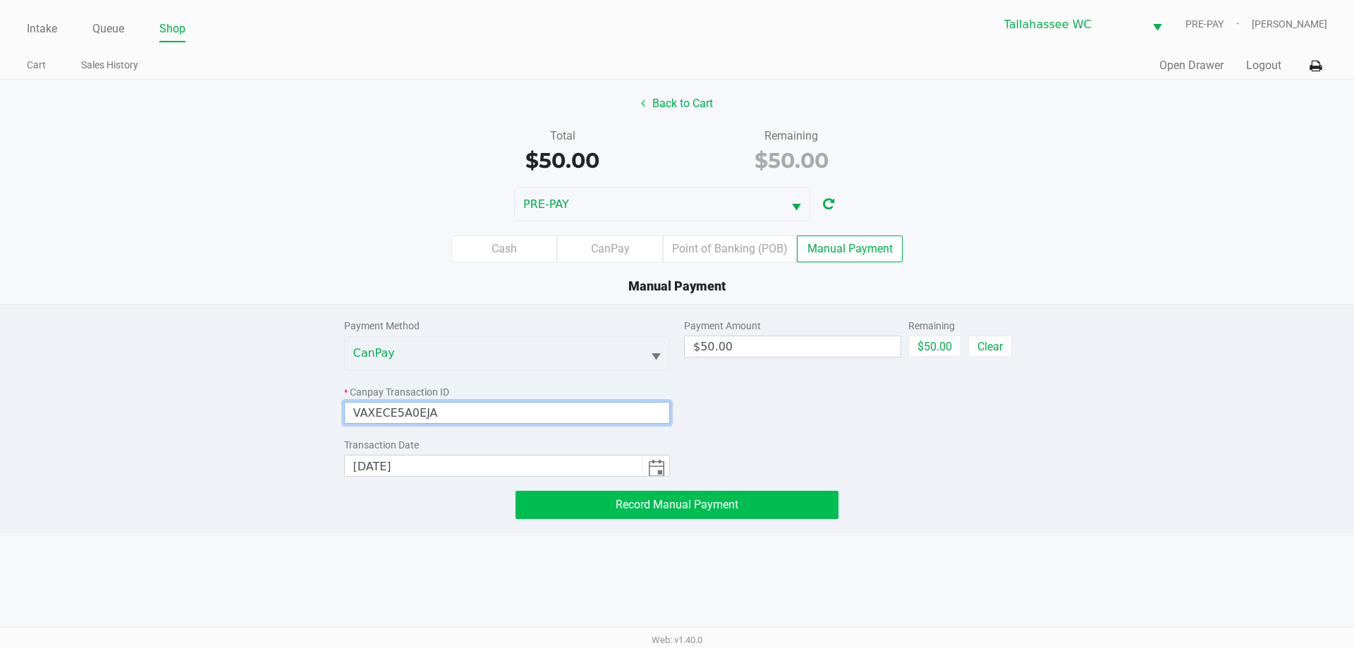
type input "VAXECE5A0EJA"
click at [658, 507] on span "Record Manual Payment" at bounding box center [676, 504] width 123 height 13
